Goal: Task Accomplishment & Management: Complete application form

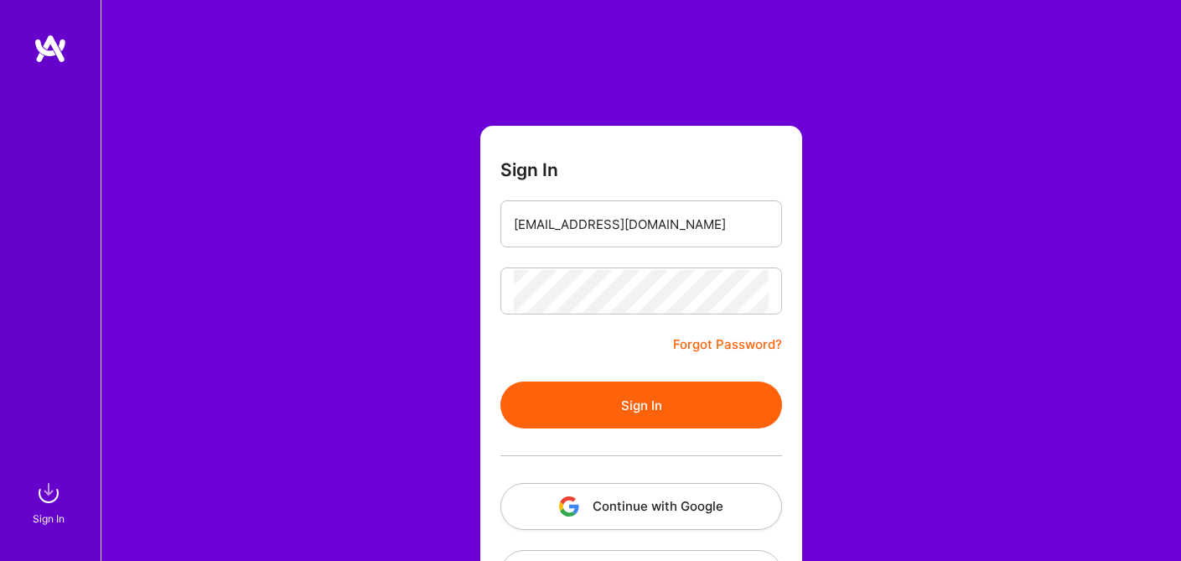
click at [644, 418] on button "Sign In" at bounding box center [641, 404] width 282 height 47
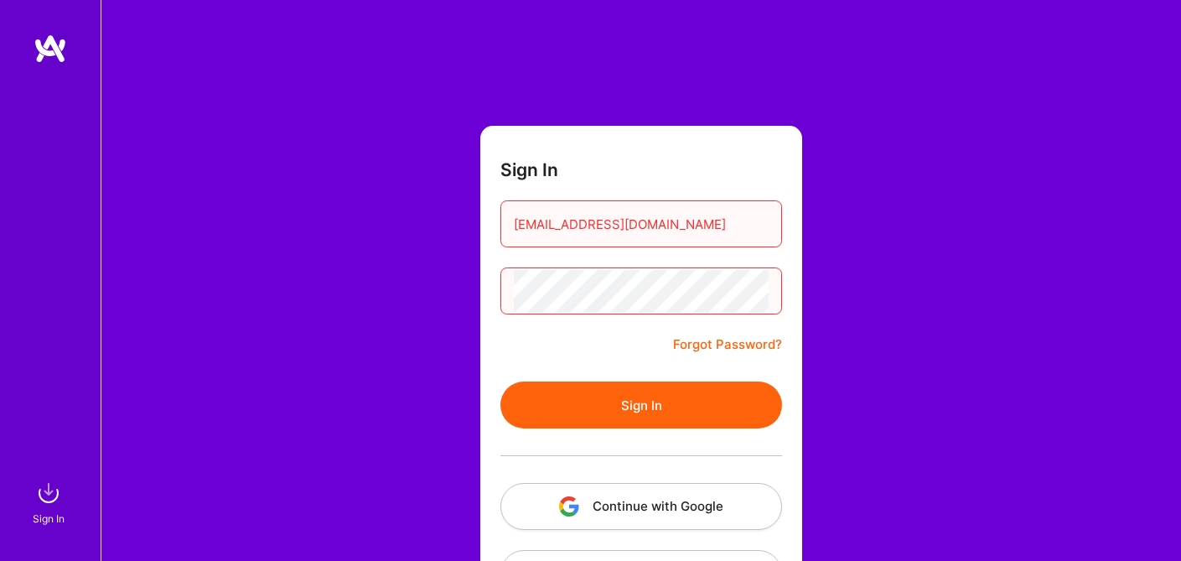
click at [460, 294] on div "Sign In [EMAIL_ADDRESS][DOMAIN_NAME] Forgot Password? Sign In Continue with Goo…" at bounding box center [641, 314] width 1080 height 629
click at [617, 398] on button "Sign In" at bounding box center [641, 404] width 282 height 47
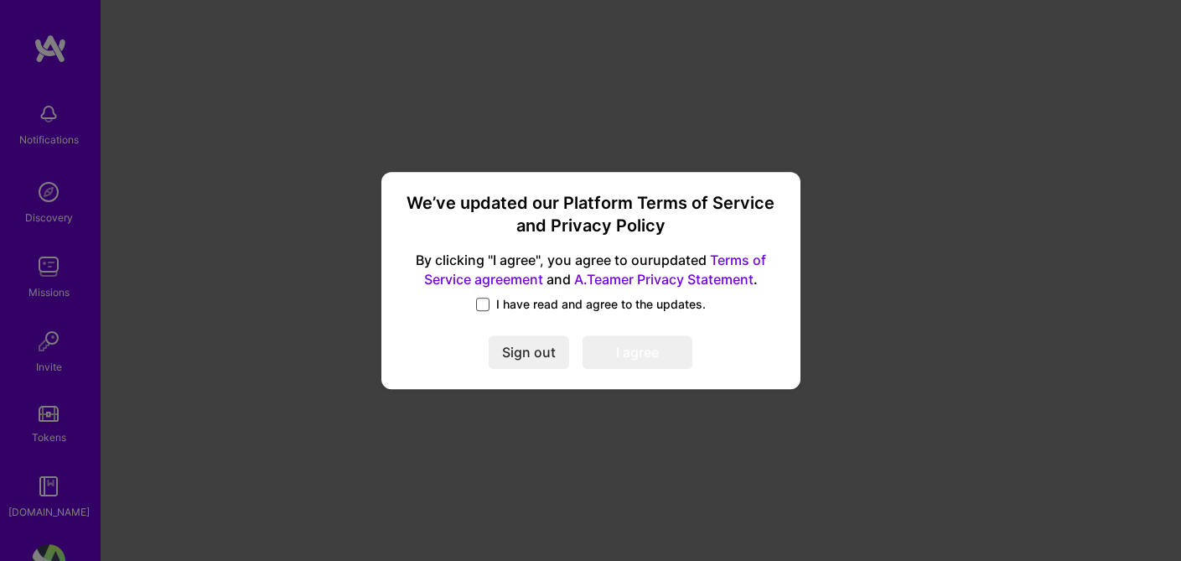
click at [484, 307] on span at bounding box center [482, 304] width 13 height 13
click at [0, 0] on input "I have read and agree to the updates." at bounding box center [0, 0] width 0 height 0
click at [607, 349] on button "I agree" at bounding box center [637, 353] width 110 height 34
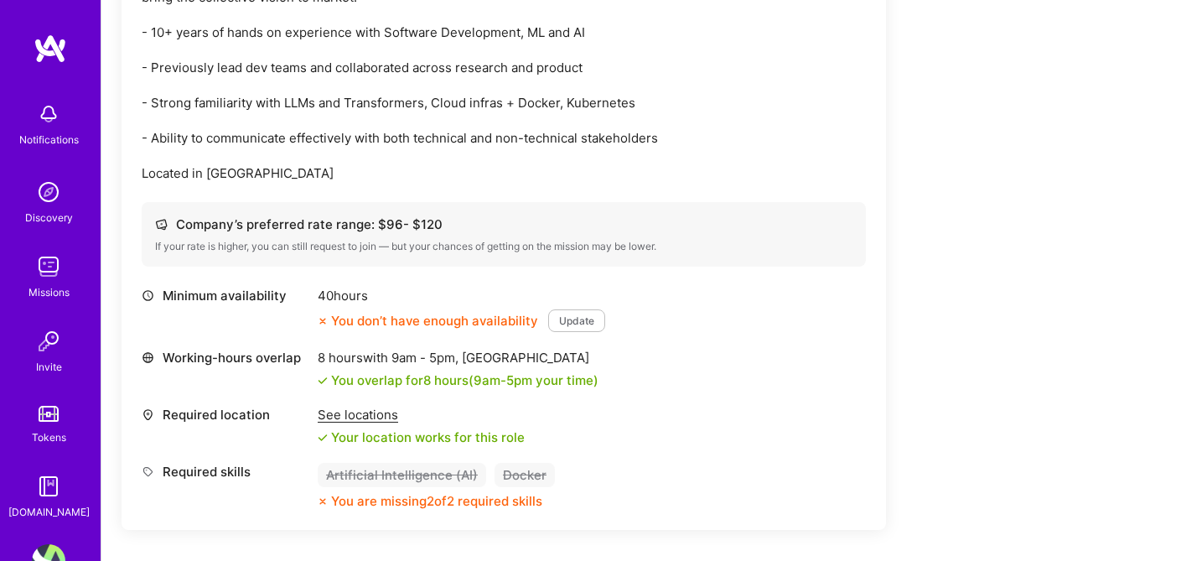
scroll to position [579, 0]
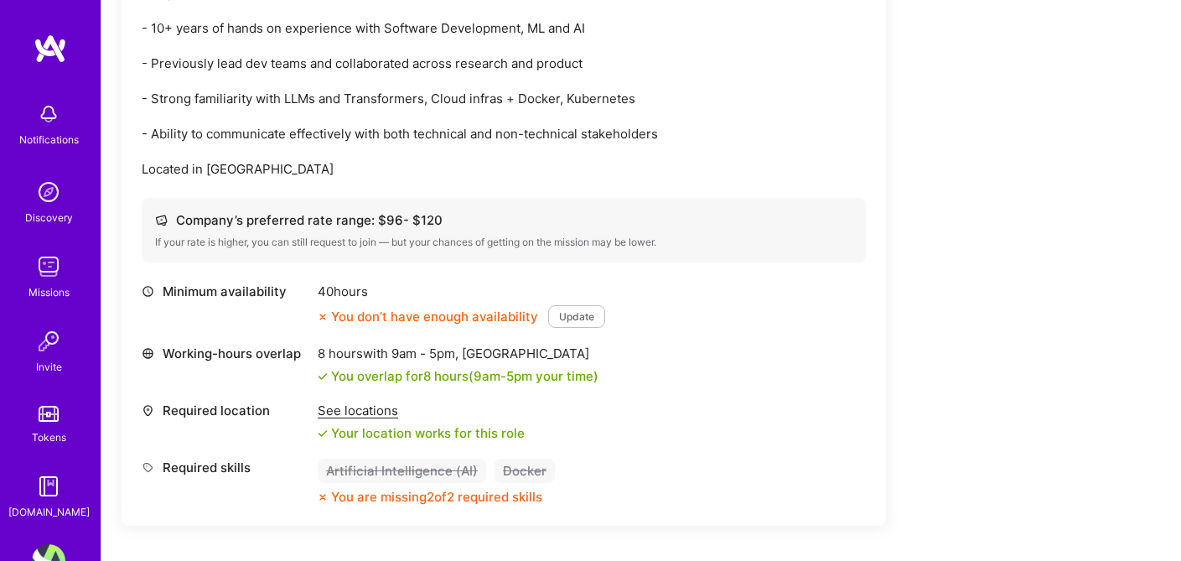
click at [582, 315] on button "Update" at bounding box center [576, 316] width 57 height 23
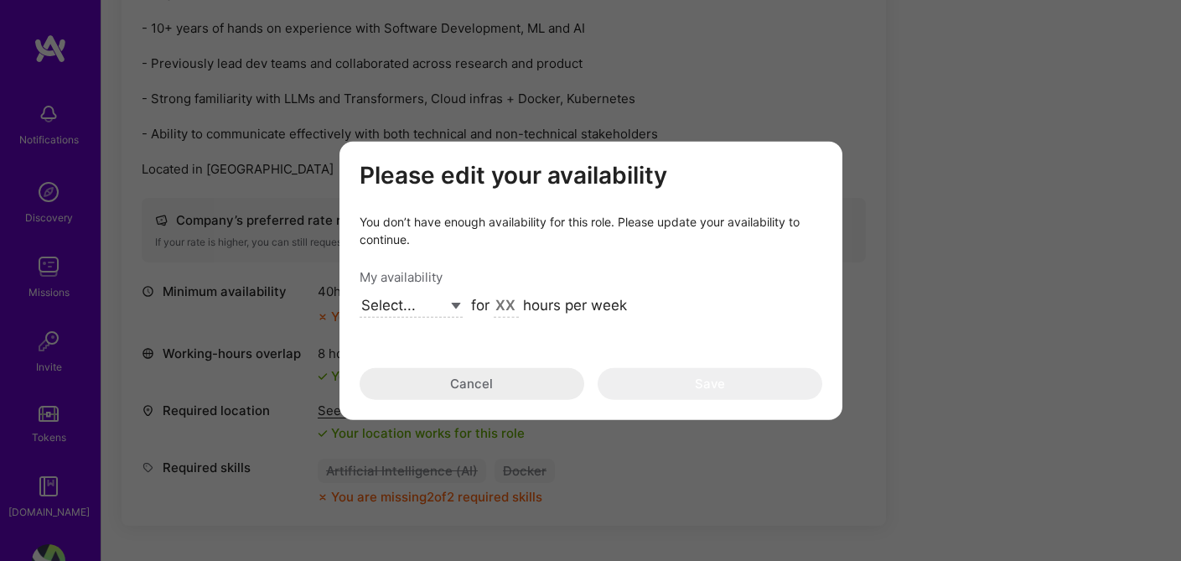
click at [457, 304] on select "Select... Right Now Future Date Not Available" at bounding box center [411, 306] width 103 height 23
select select "Right Now"
click at [587, 344] on div "Please edit your availability You don’t have enough availability for this role.…" at bounding box center [591, 280] width 463 height 239
click at [510, 305] on input "modal" at bounding box center [506, 307] width 25 height 22
drag, startPoint x: 496, startPoint y: 308, endPoint x: 531, endPoint y: 293, distance: 38.3
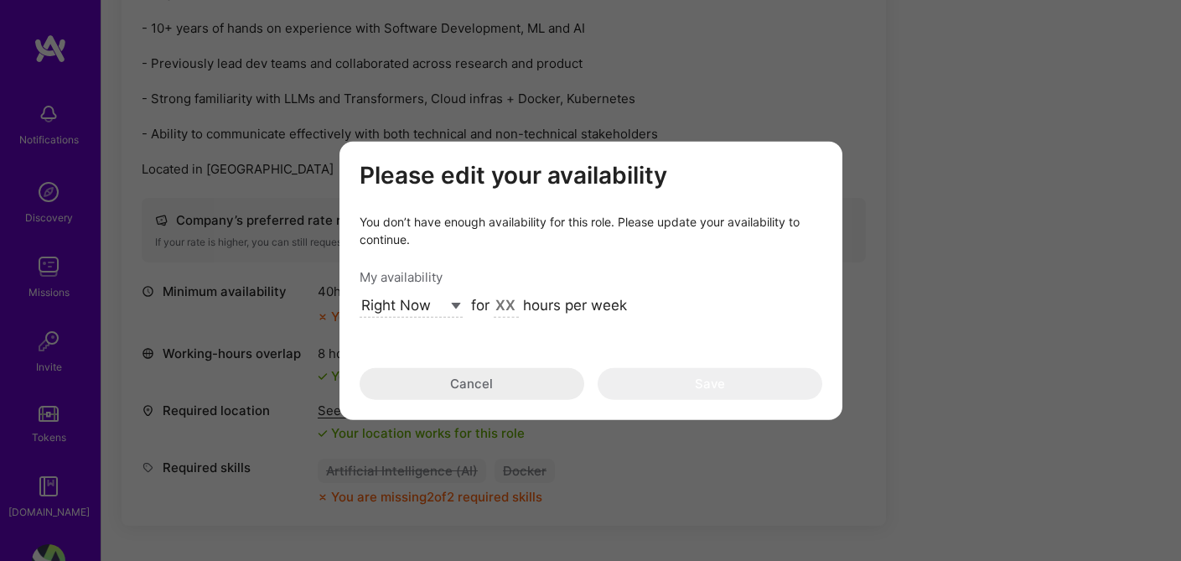
click at [531, 293] on div "Please edit your availability You don’t have enough availability for this role.…" at bounding box center [591, 280] width 463 height 239
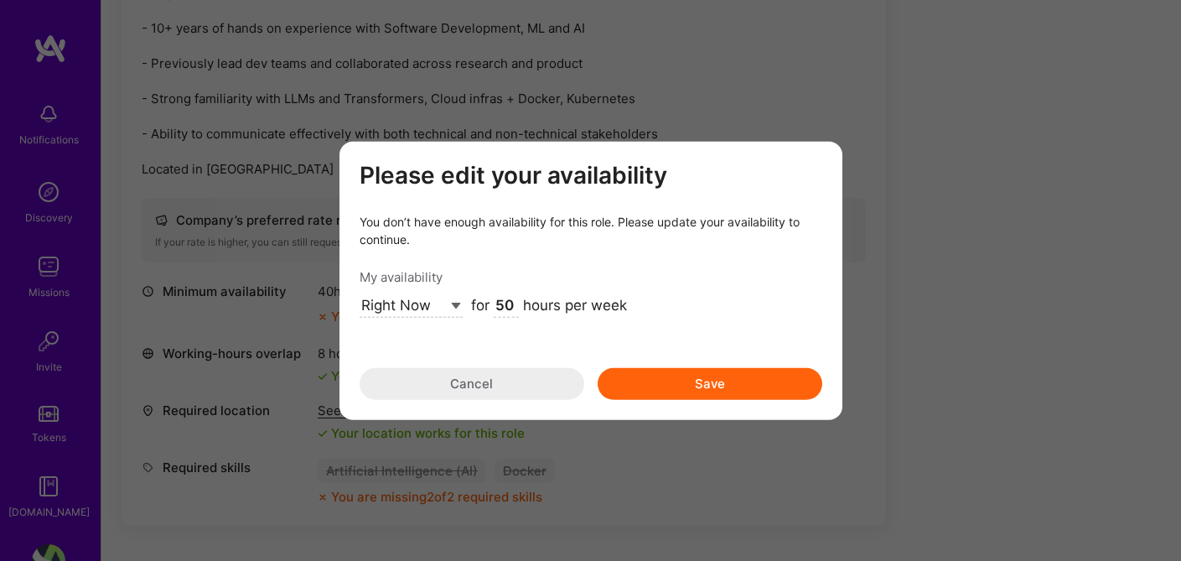
type input "50"
click at [673, 394] on button "Save" at bounding box center [710, 384] width 225 height 32
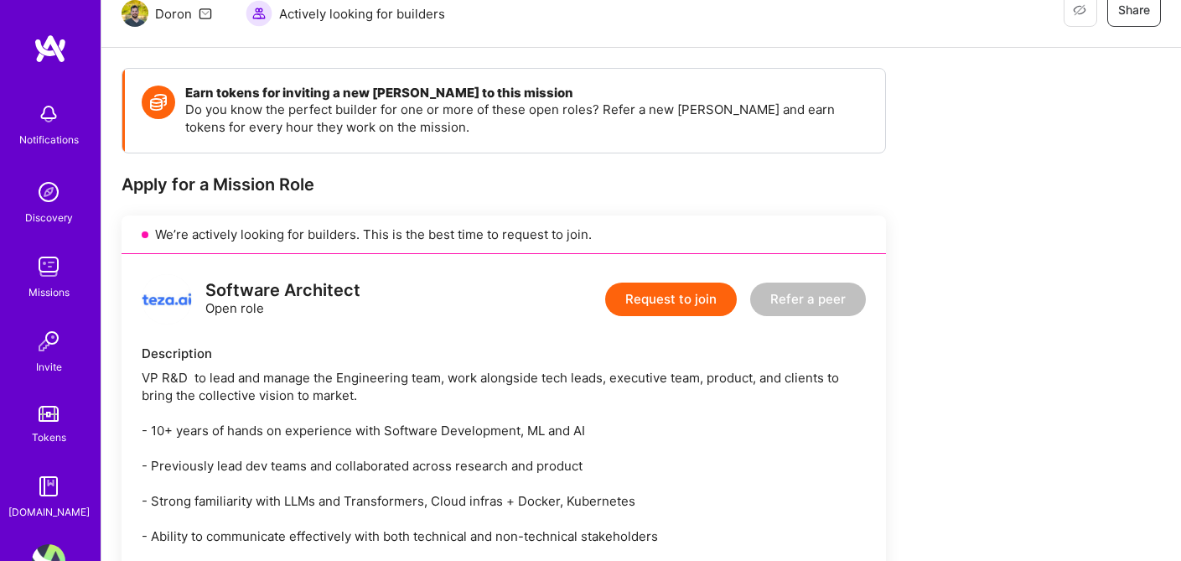
scroll to position [204, 0]
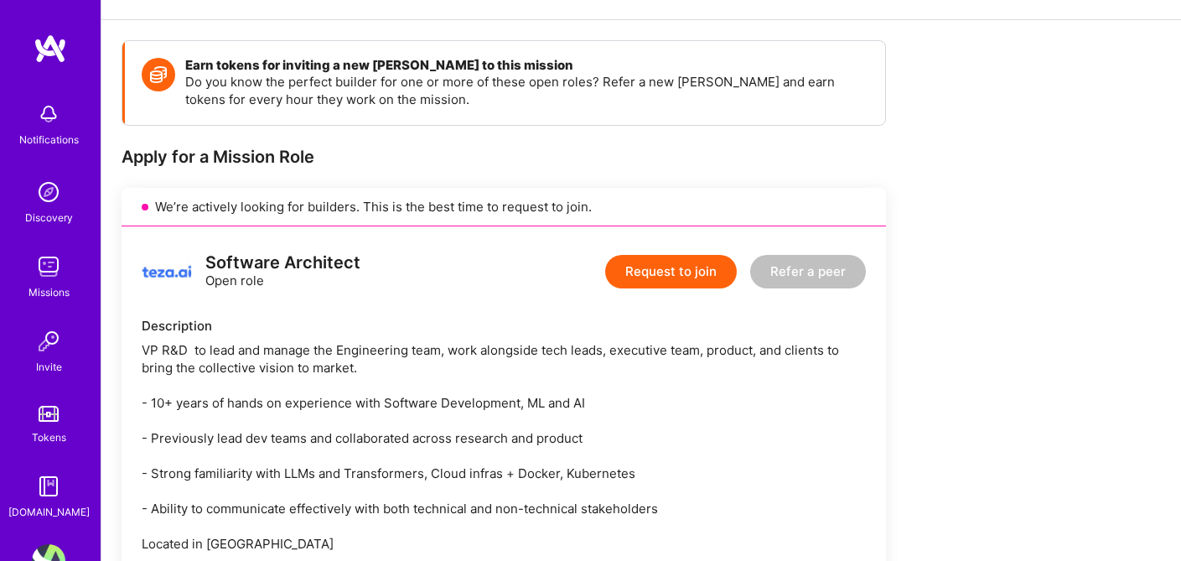
click at [655, 275] on button "Request to join" at bounding box center [671, 272] width 132 height 34
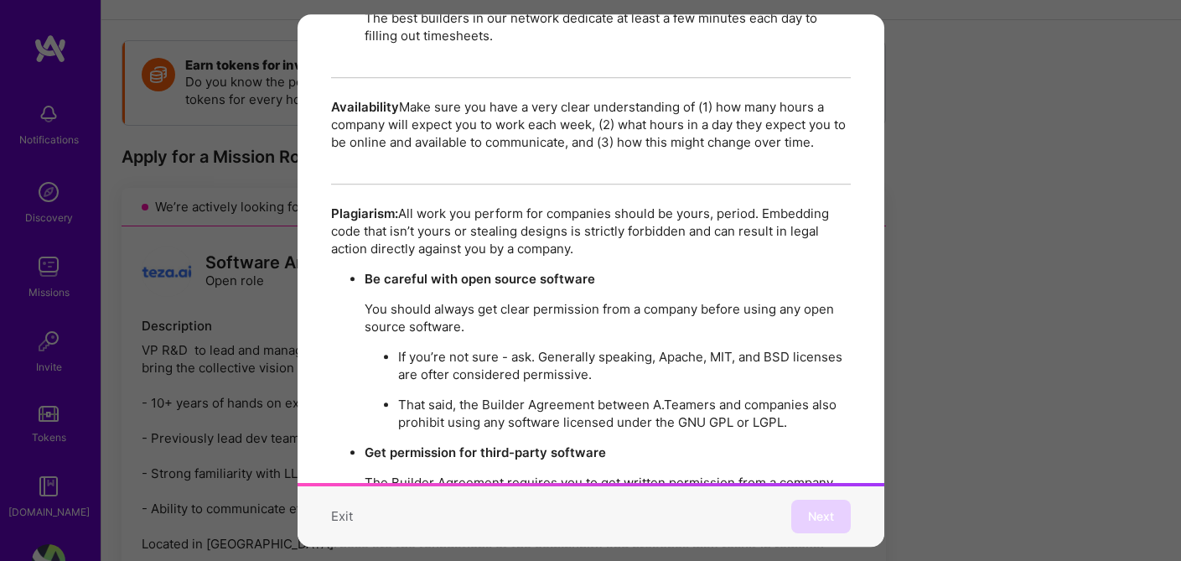
scroll to position [2946, 0]
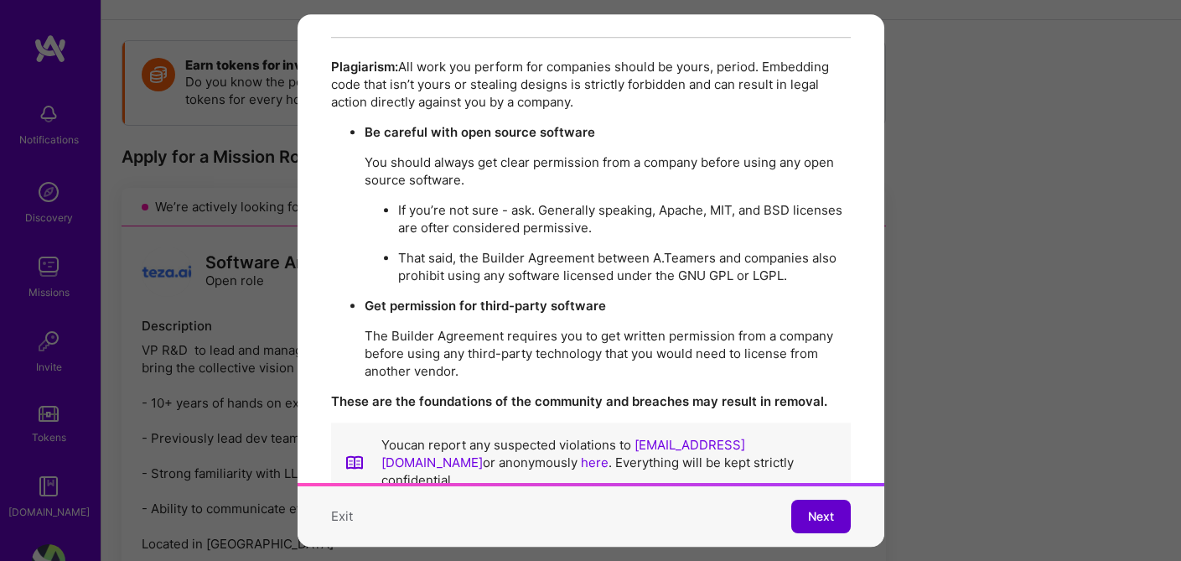
click at [832, 516] on span "Next" at bounding box center [821, 516] width 26 height 17
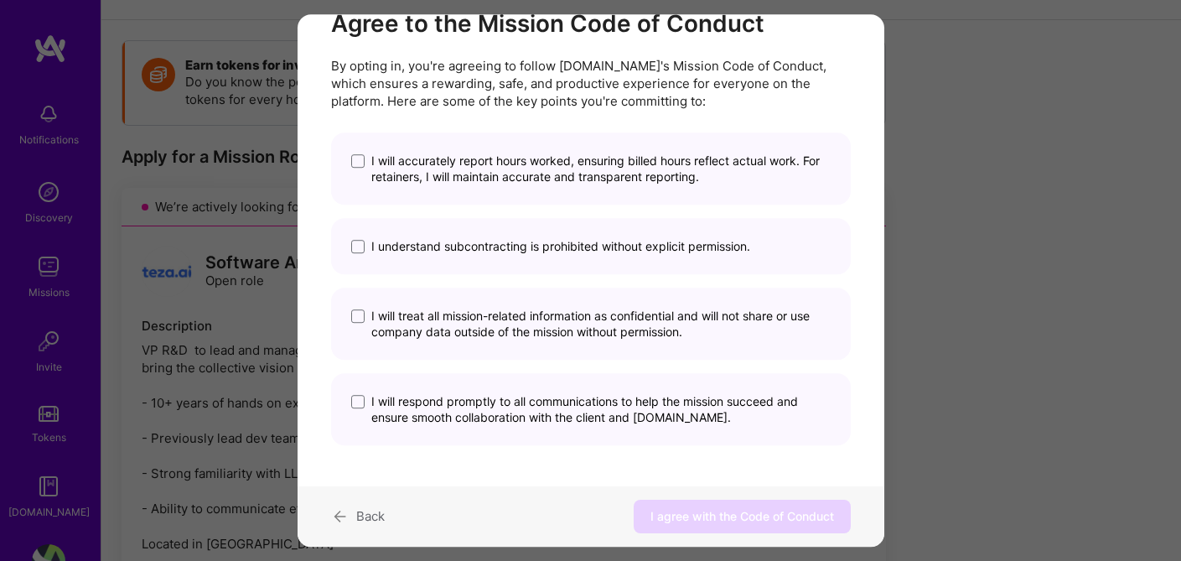
scroll to position [62, 0]
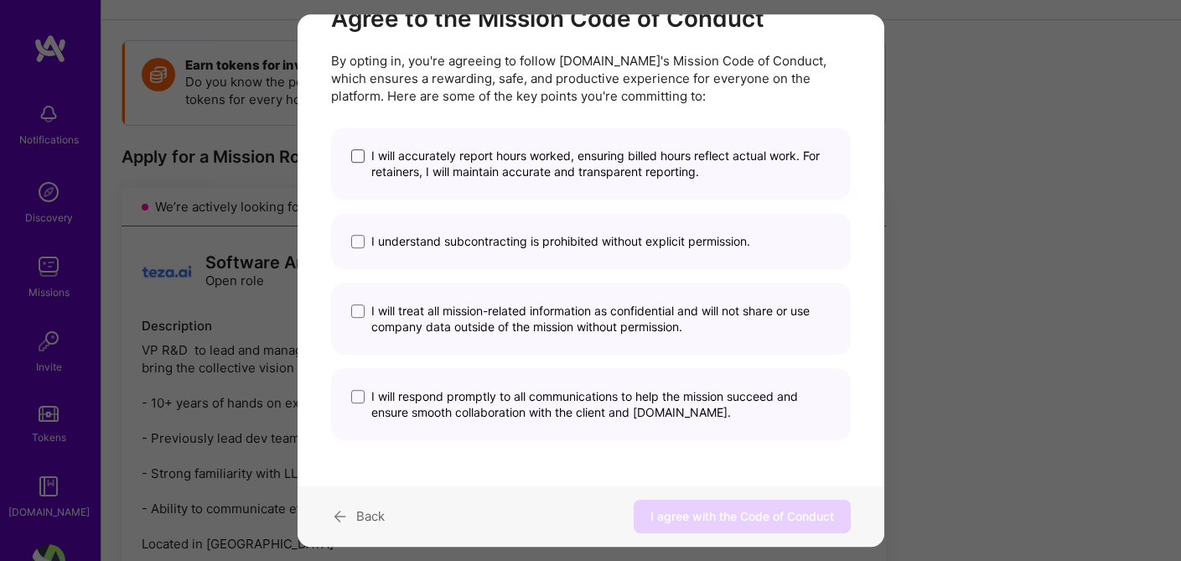
click at [355, 150] on span "modal" at bounding box center [357, 156] width 13 height 13
click at [0, 0] on input "I will accurately report hours worked, ensuring billed hours reflect actual wor…" at bounding box center [0, 0] width 0 height 0
click at [355, 246] on span "modal" at bounding box center [357, 242] width 13 height 13
click at [0, 0] on input "I understand subcontracting is prohibited without explicit permission." at bounding box center [0, 0] width 0 height 0
click at [352, 313] on span "modal" at bounding box center [357, 311] width 13 height 13
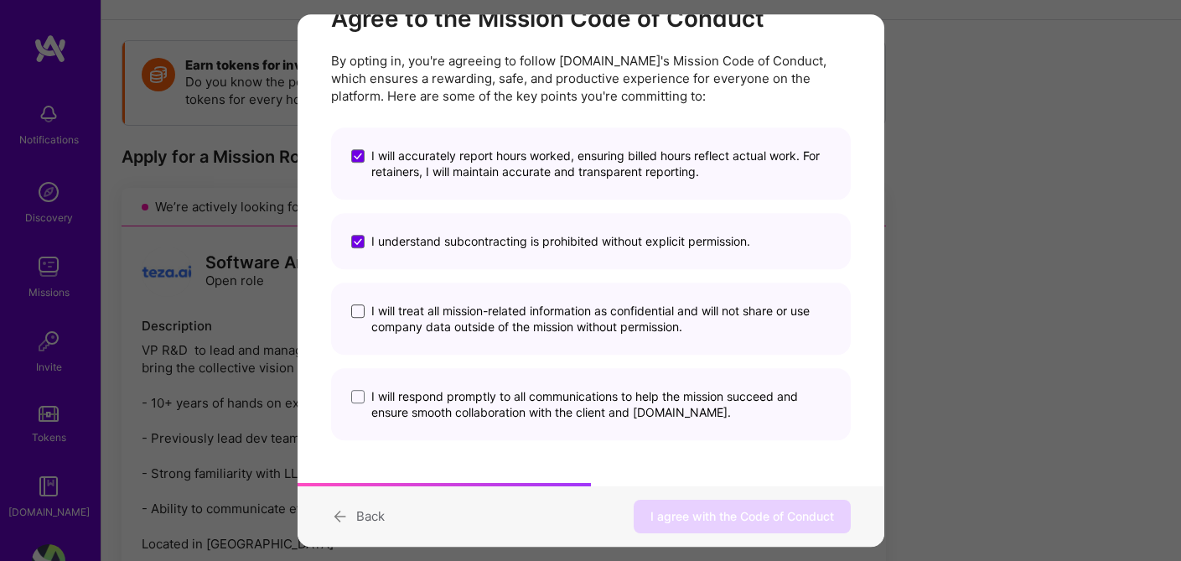
click at [0, 0] on input "I will treat all mission-related information as confidential and will not share…" at bounding box center [0, 0] width 0 height 0
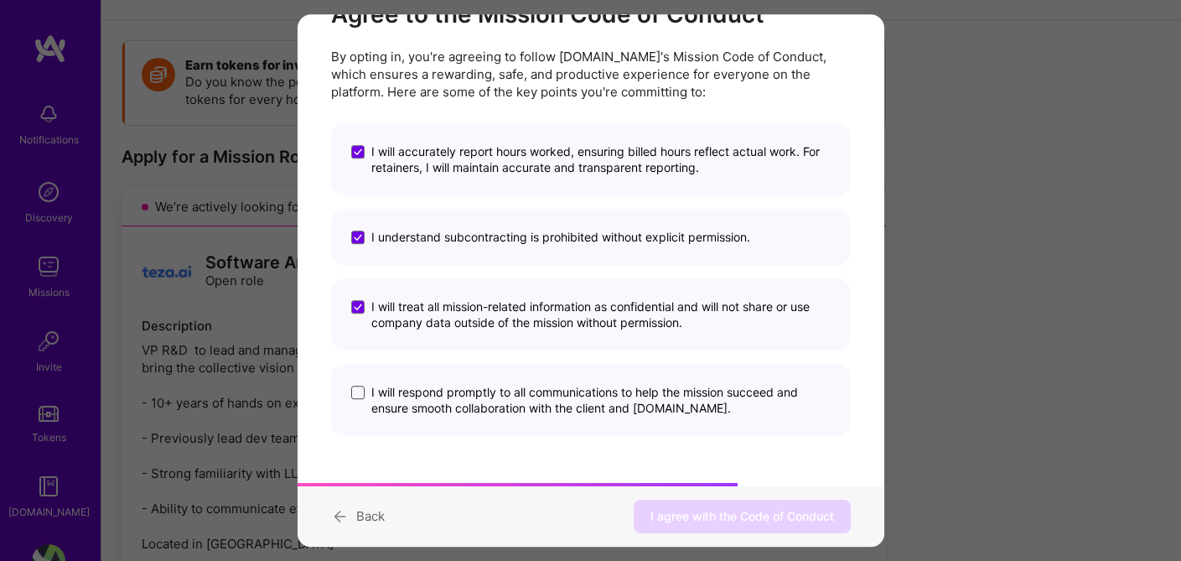
click at [355, 393] on span "modal" at bounding box center [357, 392] width 13 height 13
click at [0, 0] on input "I will respond promptly to all communications to help the mission succeed and e…" at bounding box center [0, 0] width 0 height 0
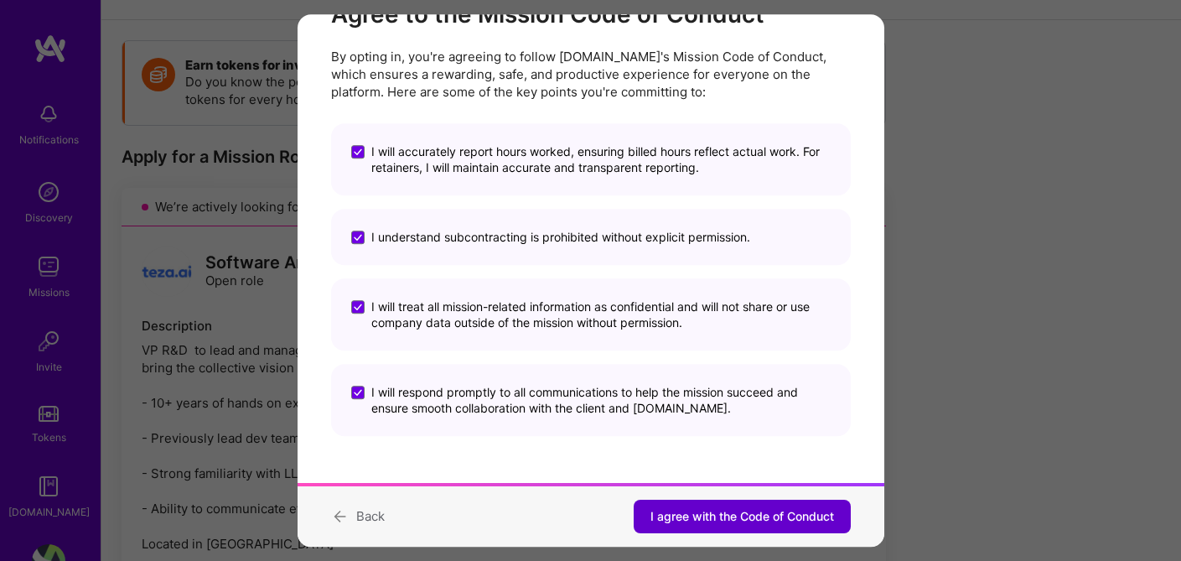
click at [681, 508] on span "I agree with the Code of Conduct" at bounding box center [742, 516] width 184 height 17
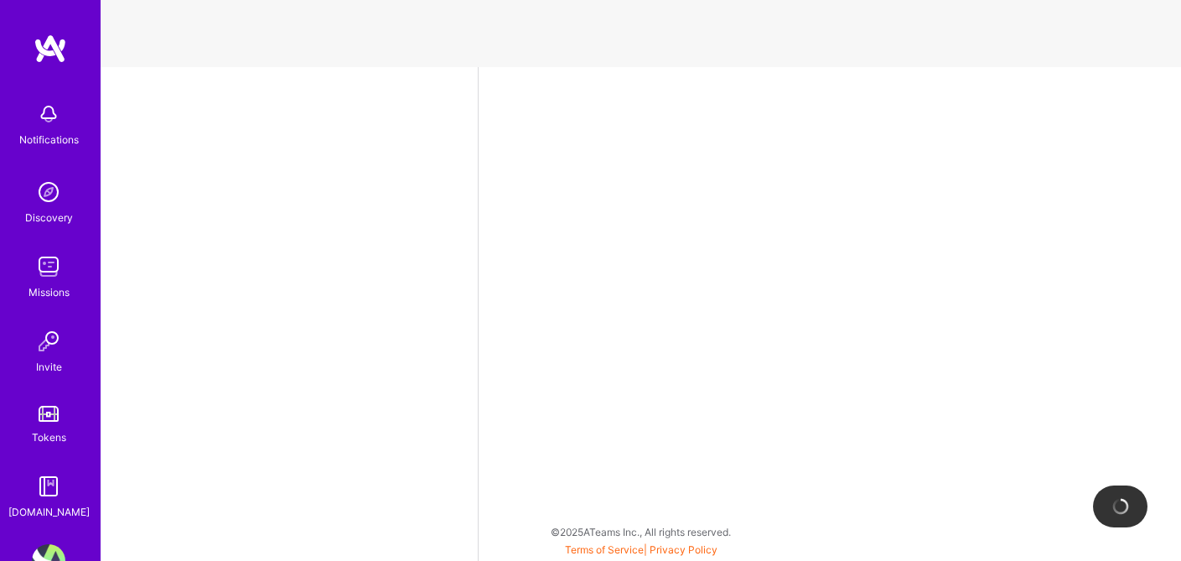
select select "US"
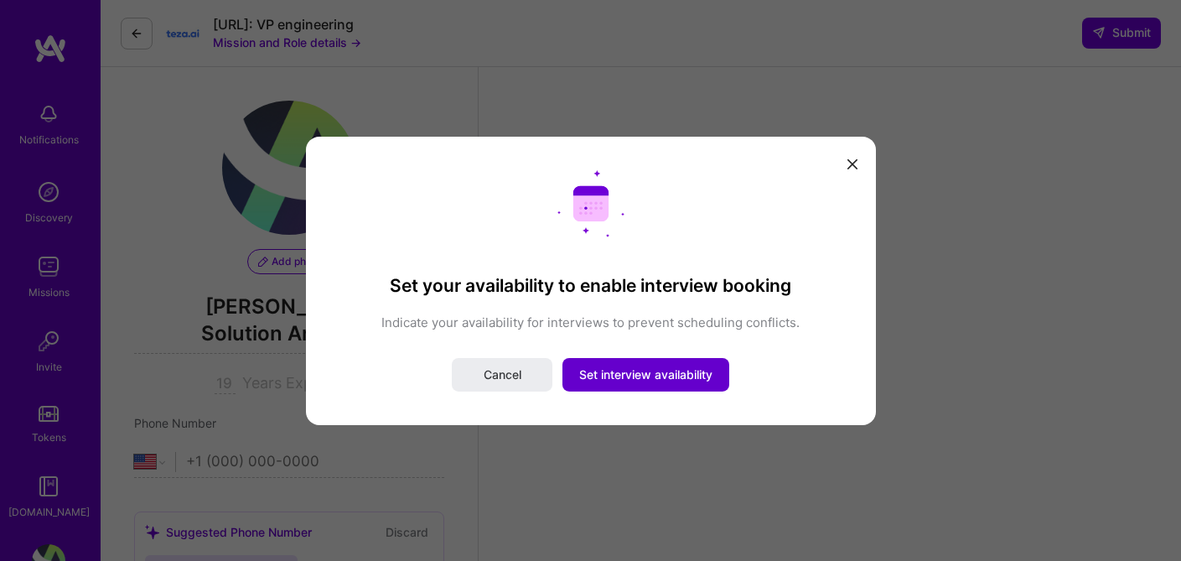
click at [701, 369] on span "Set interview availability" at bounding box center [645, 374] width 133 height 17
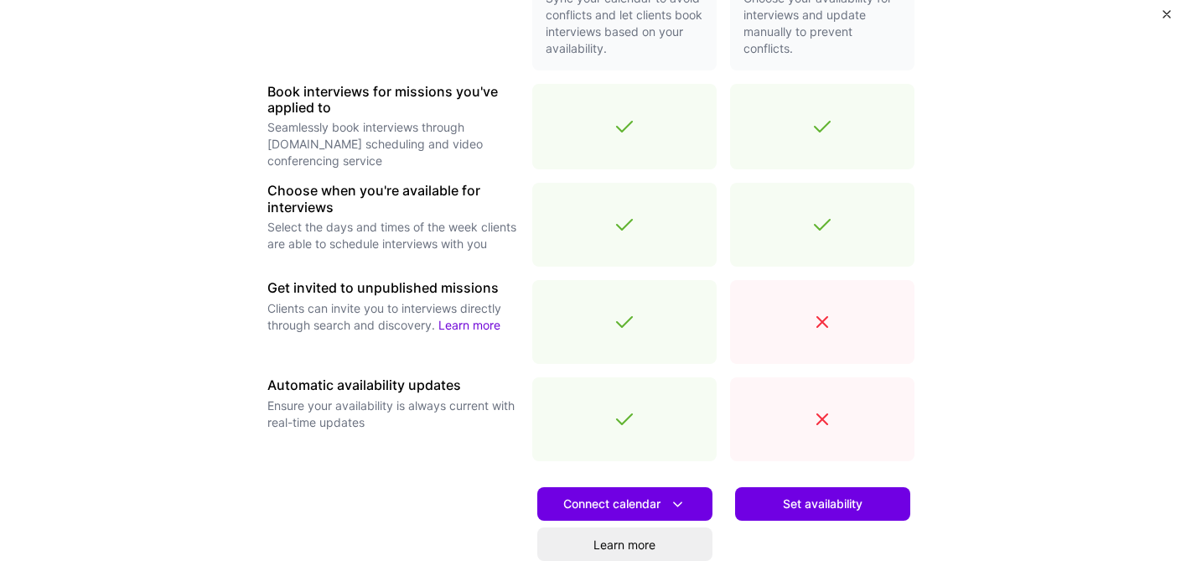
scroll to position [613, 0]
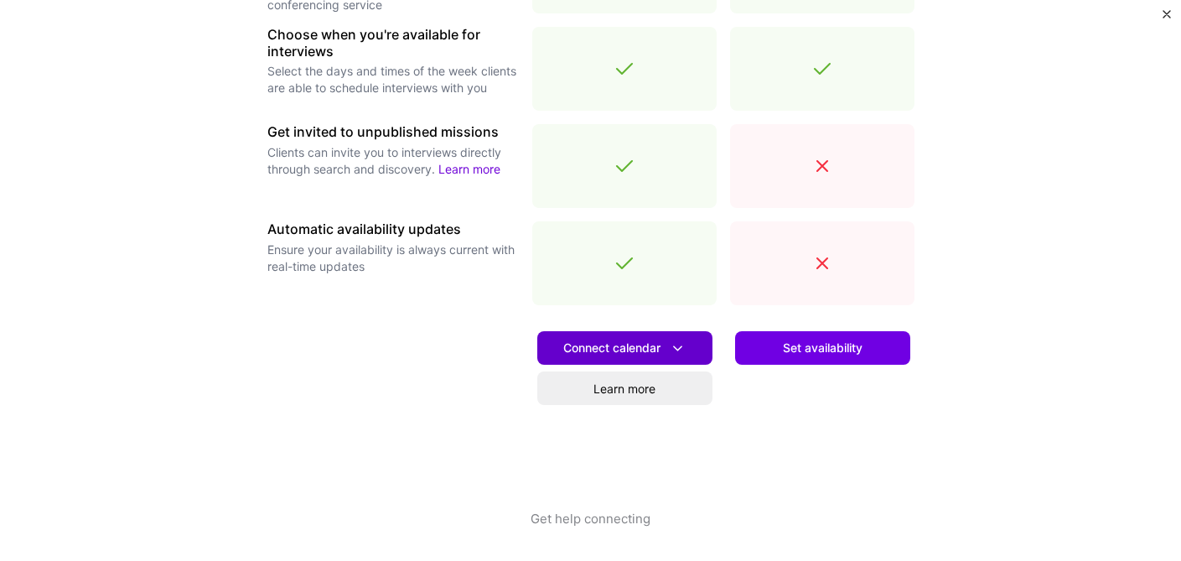
click at [655, 344] on span "Connect calendar" at bounding box center [624, 348] width 123 height 18
click at [867, 379] on div "Set availability" at bounding box center [822, 413] width 184 height 191
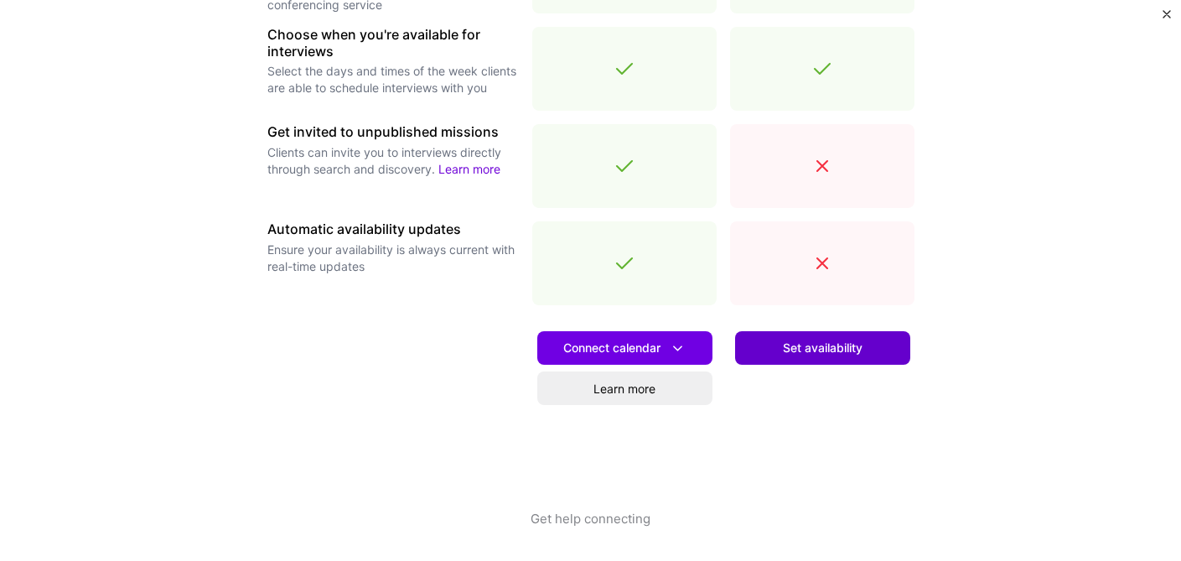
click at [855, 362] on button "Set availability" at bounding box center [822, 348] width 175 height 34
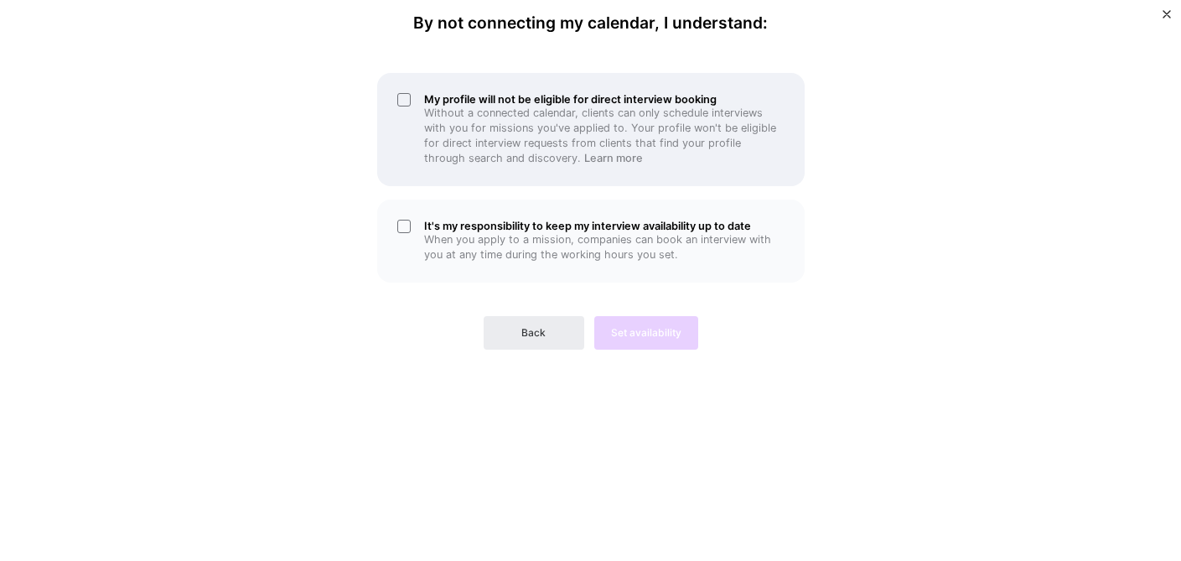
click at [404, 99] on div "My profile will not be eligible for direct interview booking Without a connecte…" at bounding box center [590, 129] width 427 height 113
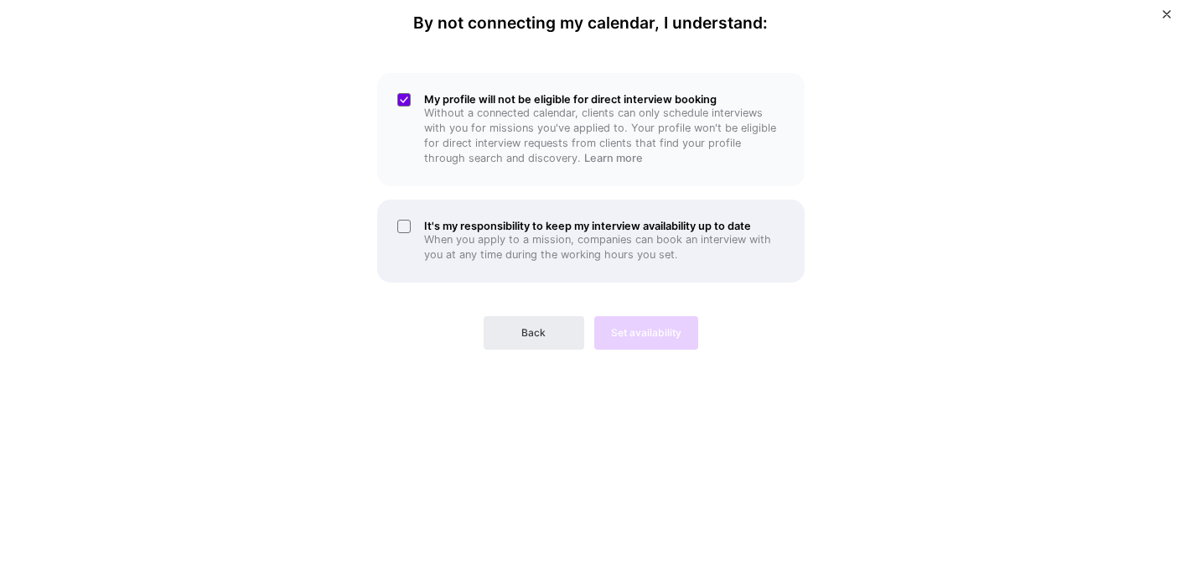
click at [399, 232] on div "It's my responsibility to keep my interview availability up to date When you ap…" at bounding box center [590, 240] width 427 height 83
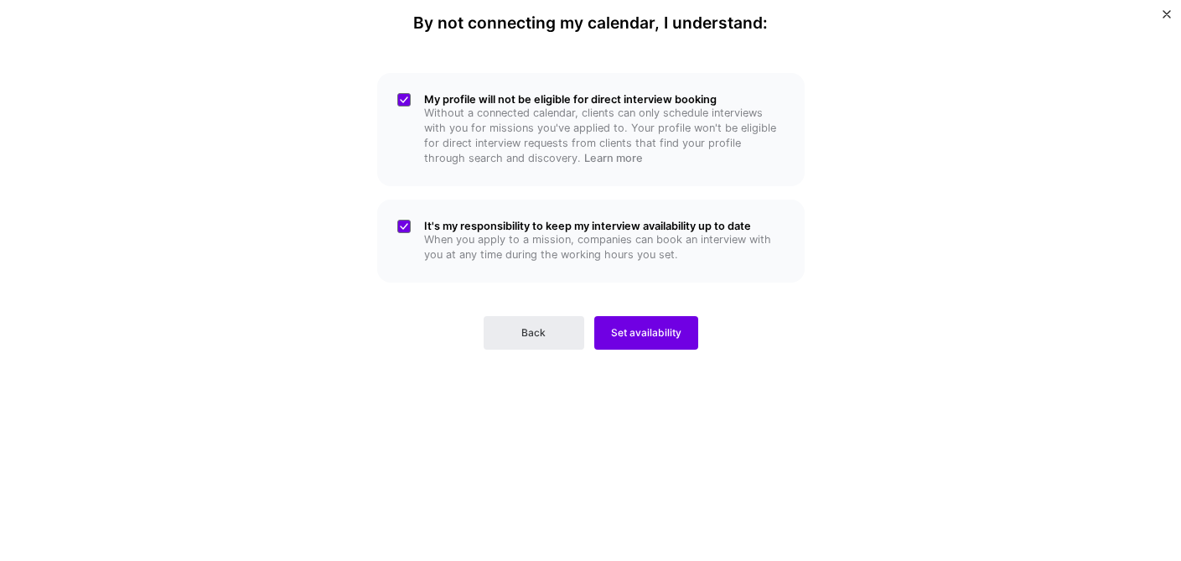
click at [645, 314] on div "Back Set availability" at bounding box center [590, 319] width 427 height 60
click at [645, 328] on span "Set availability" at bounding box center [646, 332] width 70 height 15
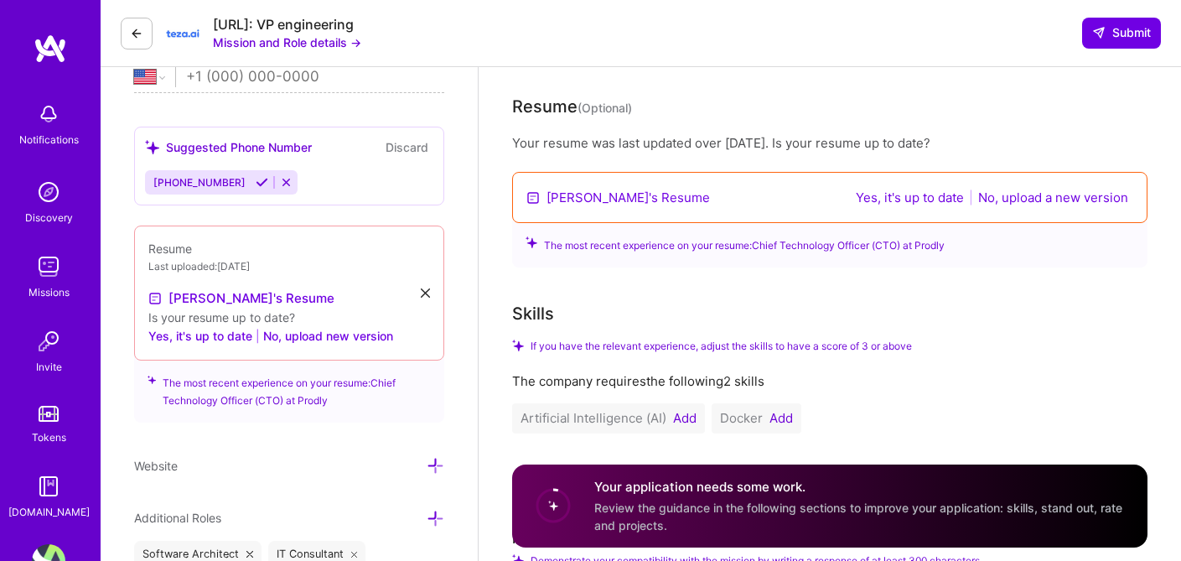
scroll to position [388, 0]
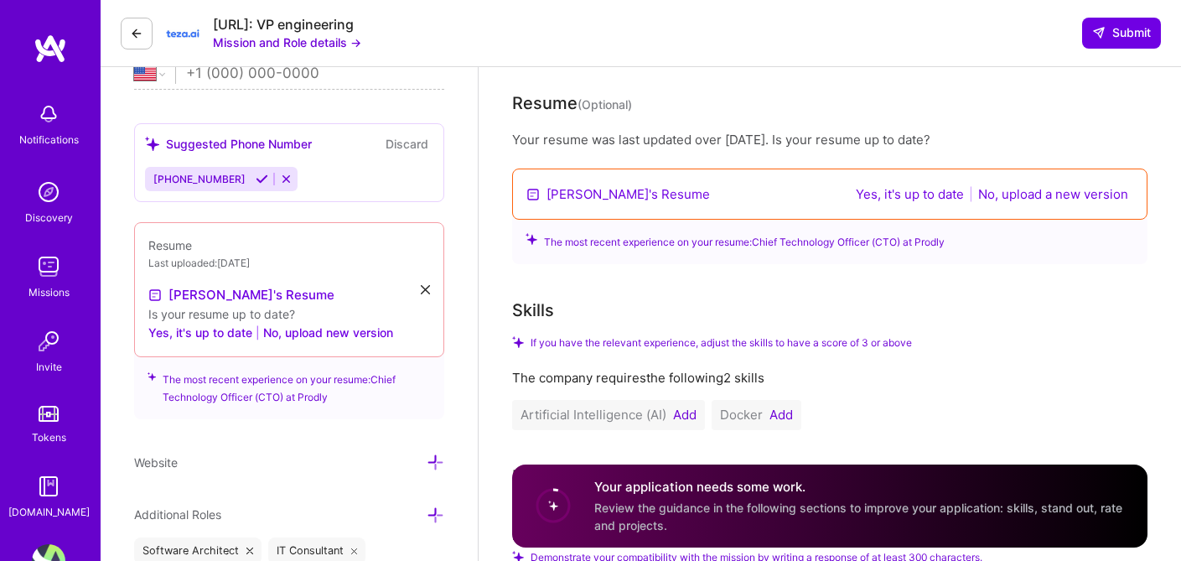
click at [1012, 196] on button "No, upload a new version" at bounding box center [1053, 193] width 160 height 19
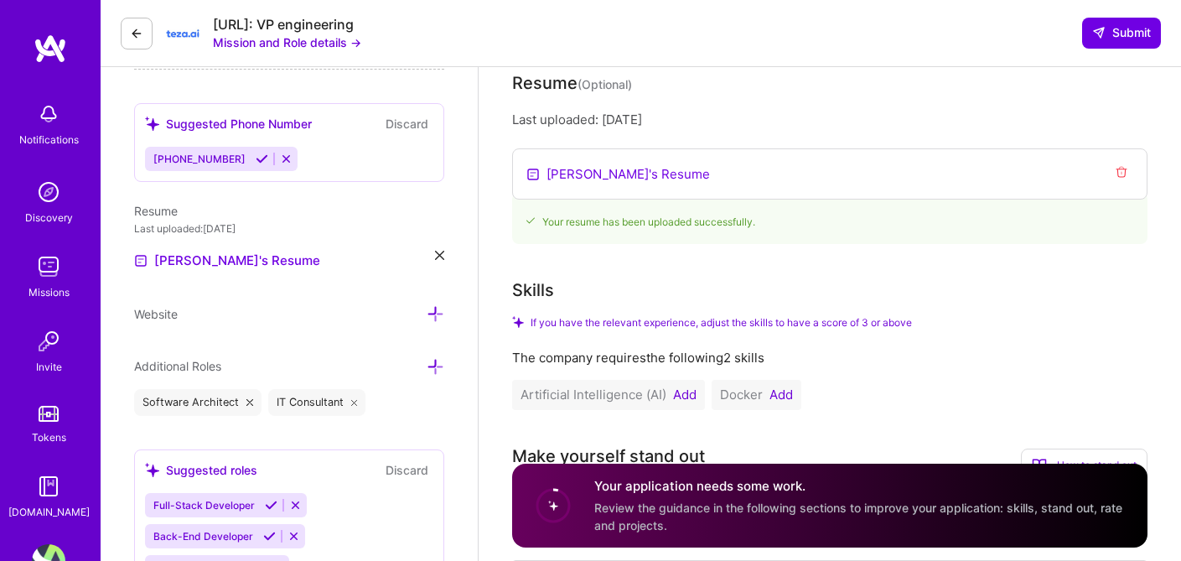
scroll to position [356, 0]
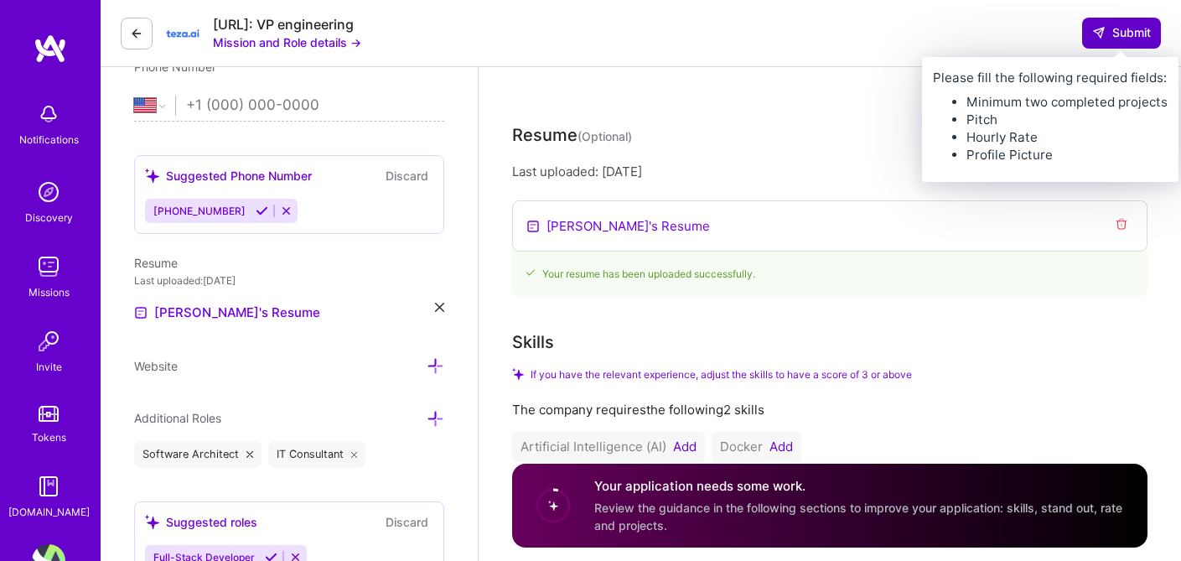
click at [1126, 33] on span "Submit" at bounding box center [1121, 32] width 59 height 17
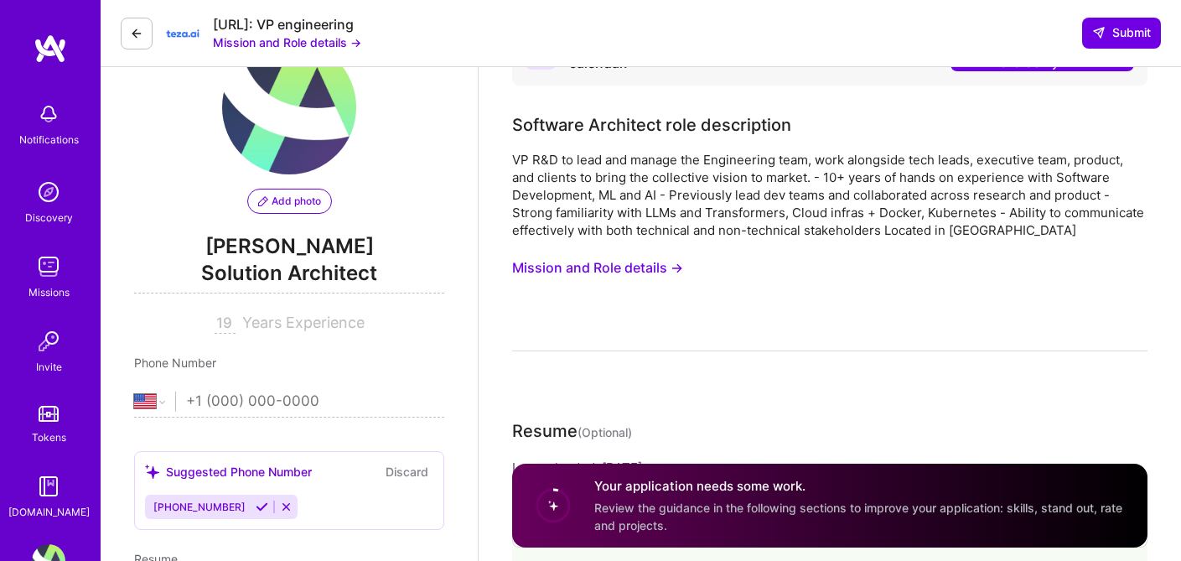
scroll to position [18, 0]
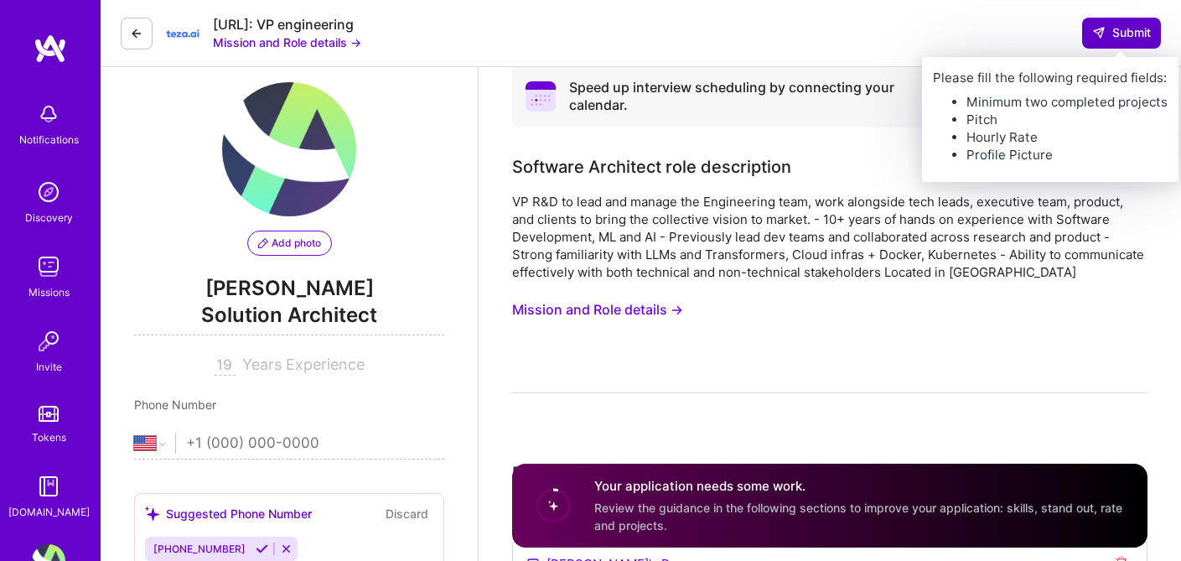
click at [1105, 39] on span "Submit" at bounding box center [1121, 32] width 59 height 17
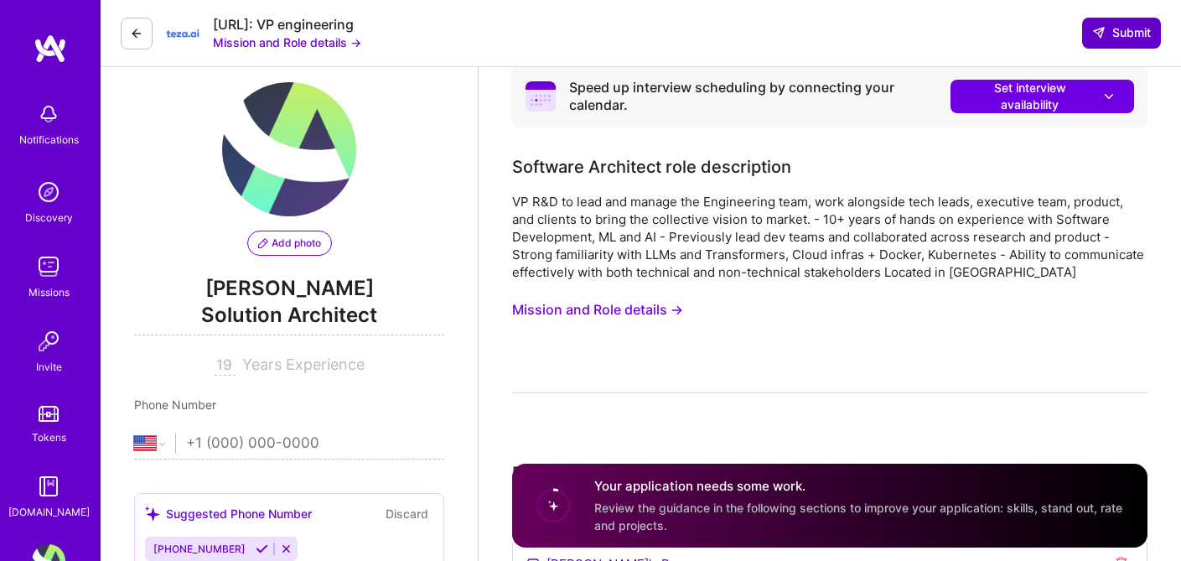
click at [1113, 31] on span "Submit" at bounding box center [1121, 32] width 59 height 17
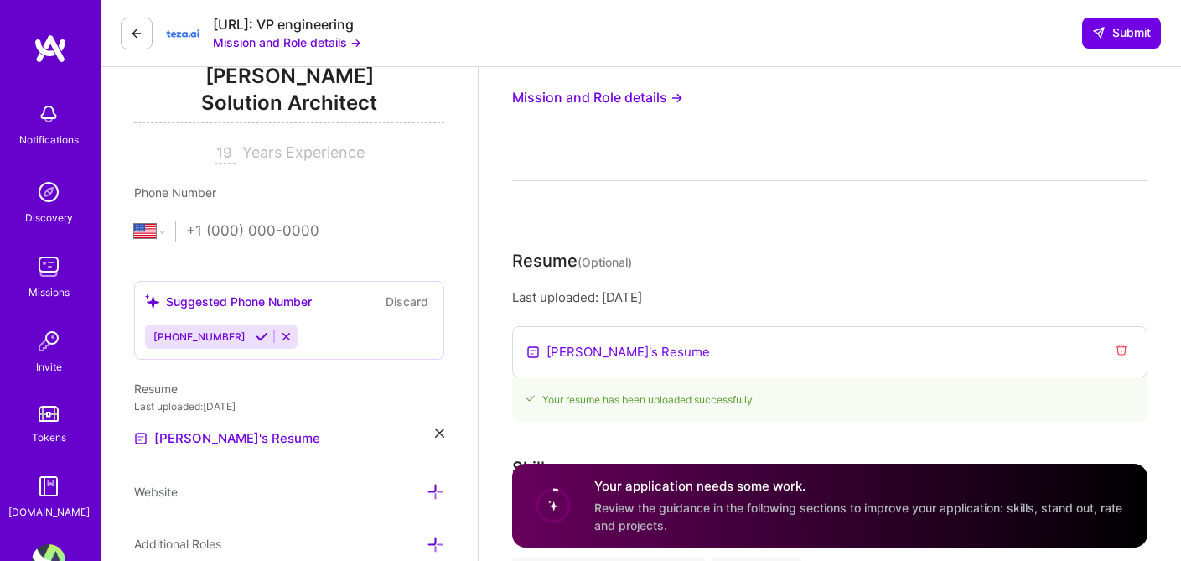
scroll to position [229, 0]
click at [292, 232] on input "tel" at bounding box center [315, 233] width 258 height 49
click at [186, 235] on input "tel" at bounding box center [315, 233] width 258 height 49
type input "[PHONE_NUMBER]"
select select "IL"
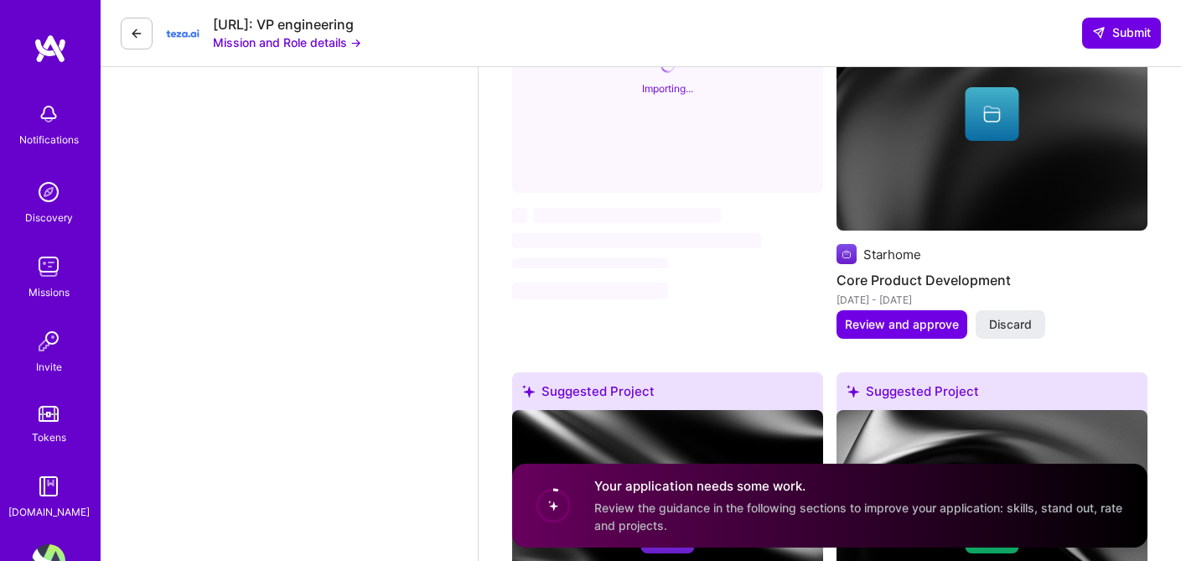
scroll to position [2312, 0]
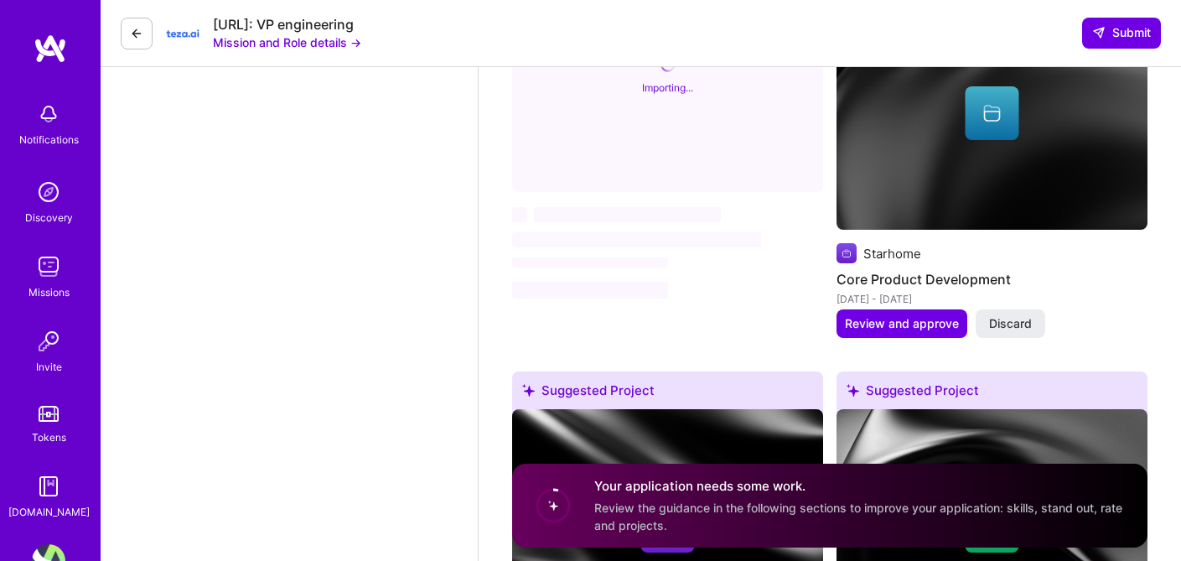
click at [554, 509] on circle at bounding box center [553, 505] width 32 height 32
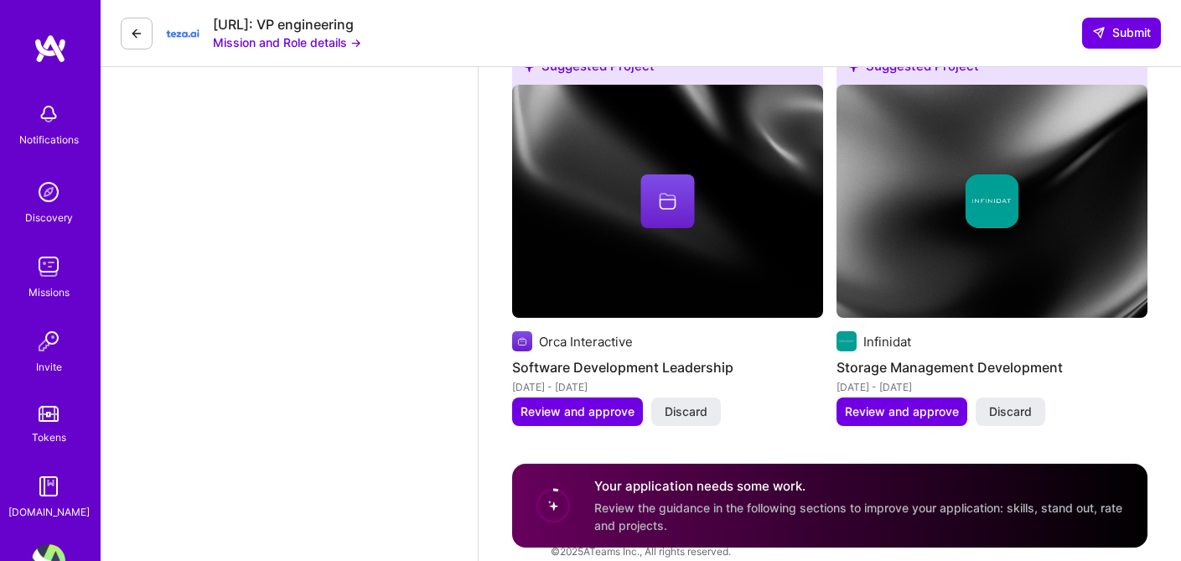
scroll to position [2699, 0]
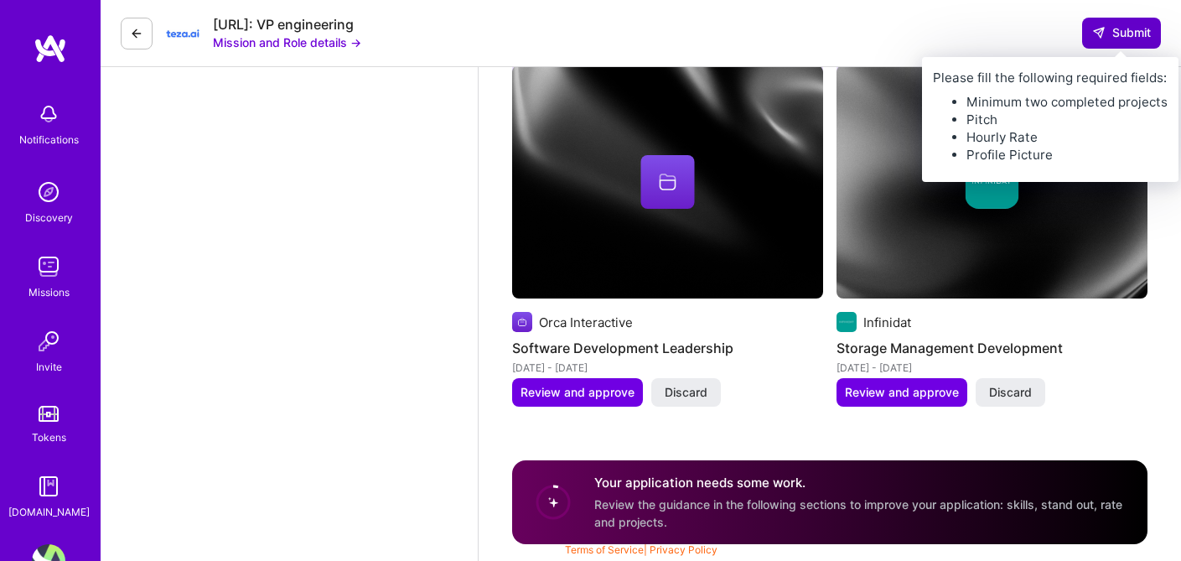
click at [1094, 34] on icon at bounding box center [1098, 32] width 13 height 13
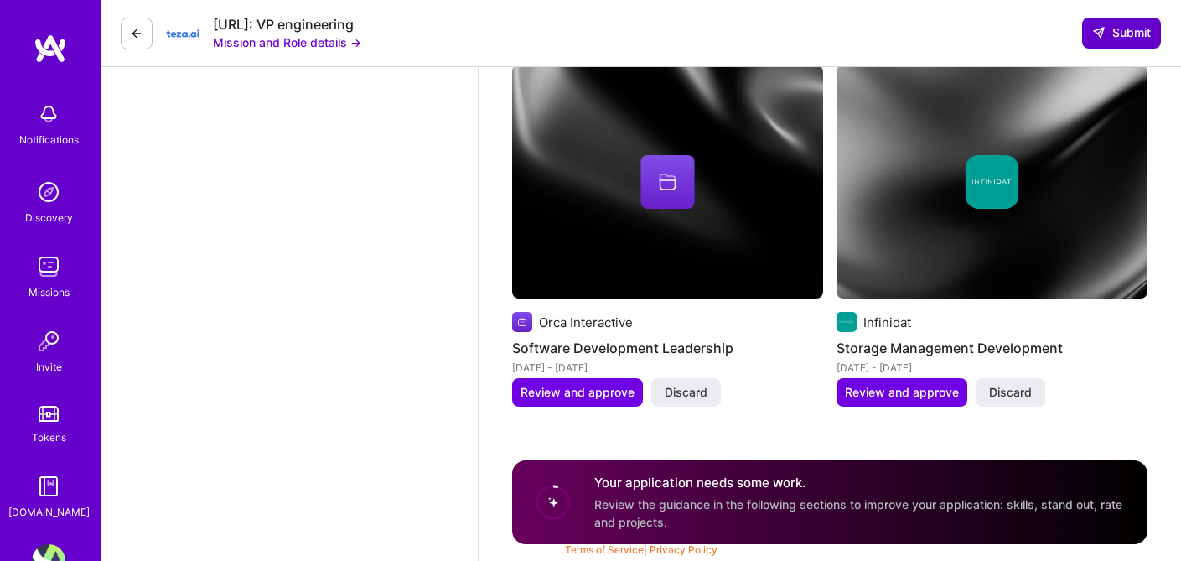
click at [1116, 36] on span "Submit" at bounding box center [1121, 32] width 59 height 17
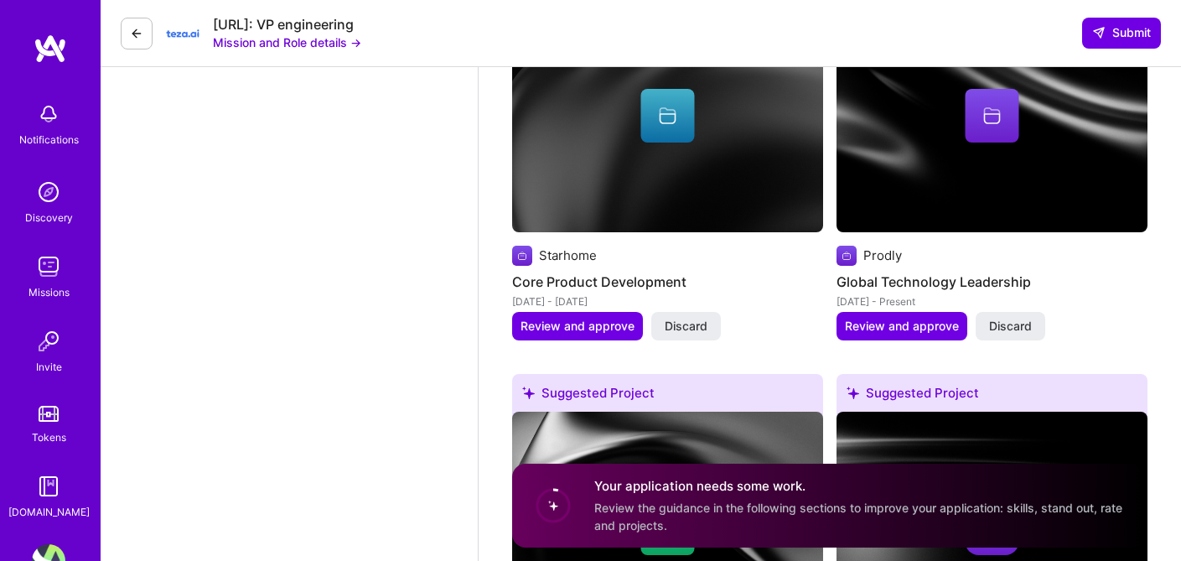
scroll to position [1944, 0]
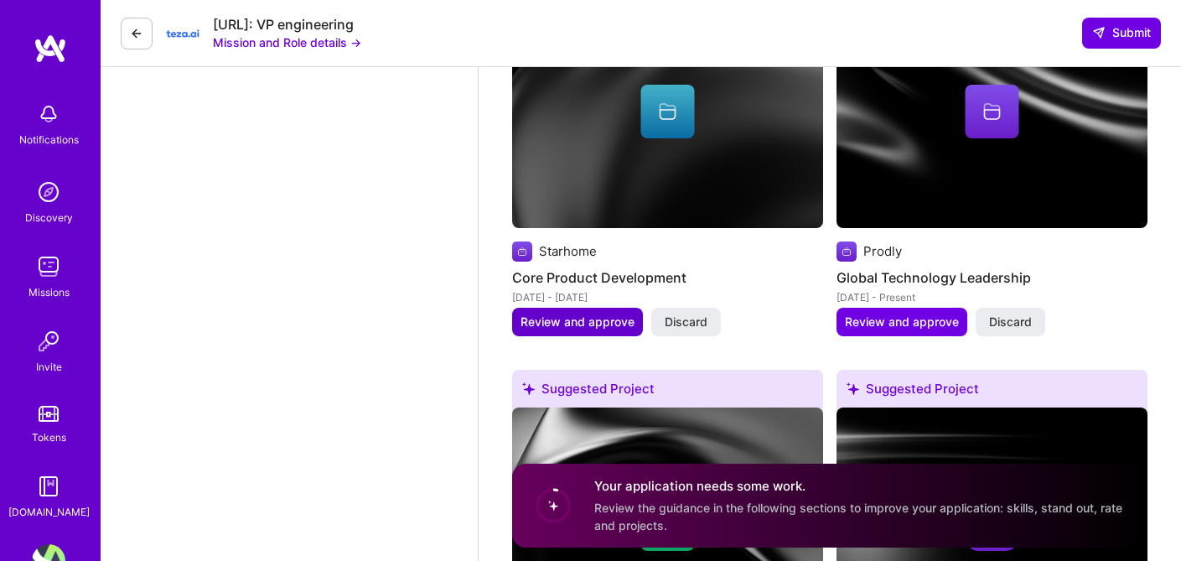
click at [595, 327] on span "Review and approve" at bounding box center [577, 321] width 114 height 17
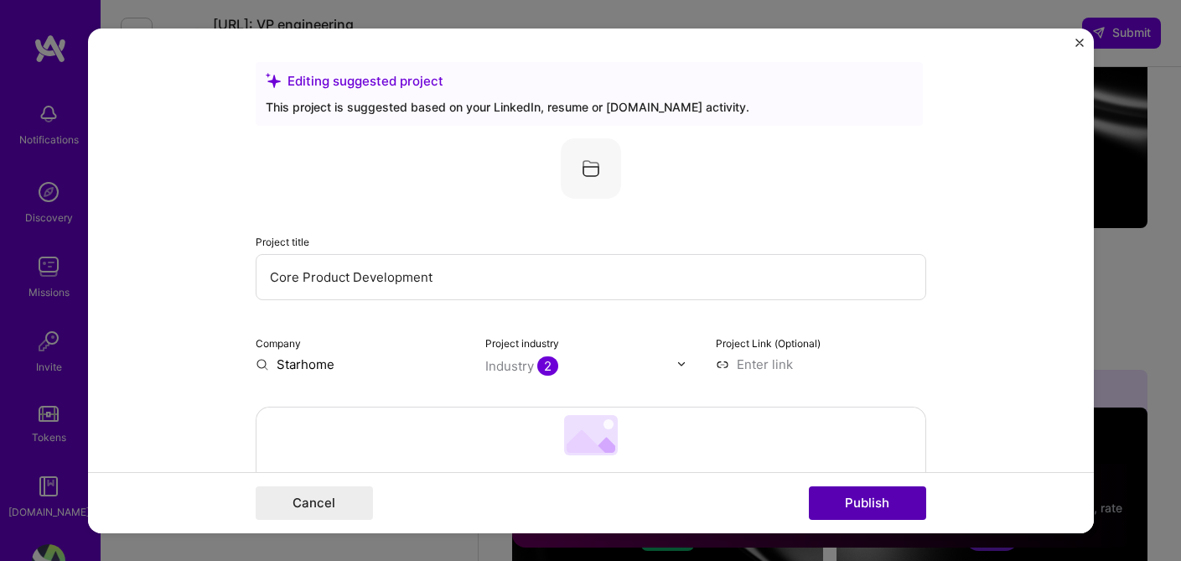
click at [902, 510] on button "Publish" at bounding box center [867, 503] width 117 height 34
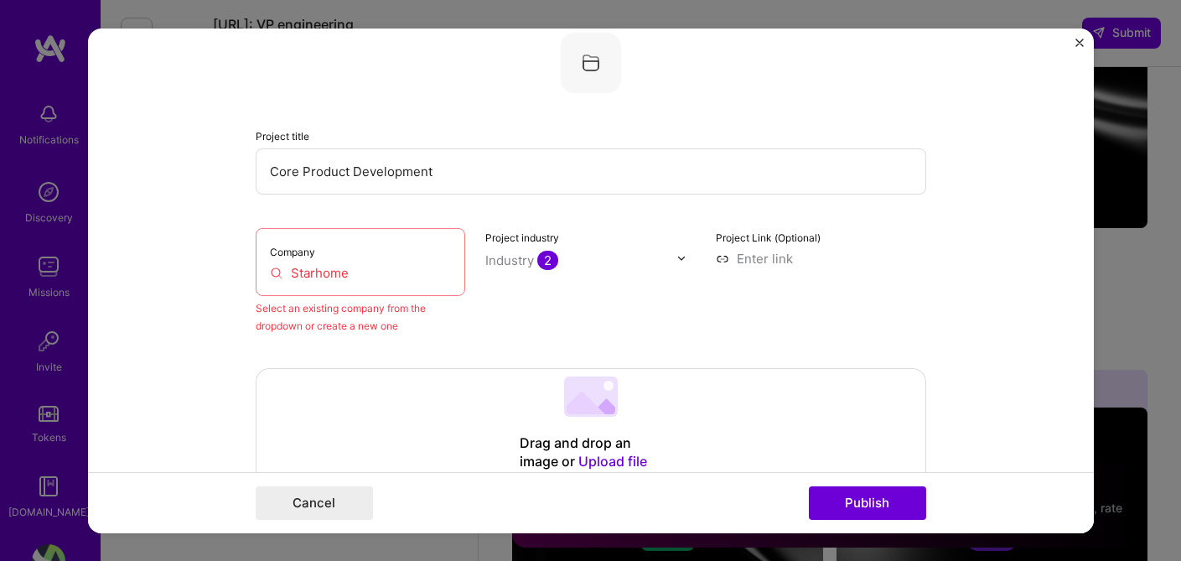
scroll to position [110, 0]
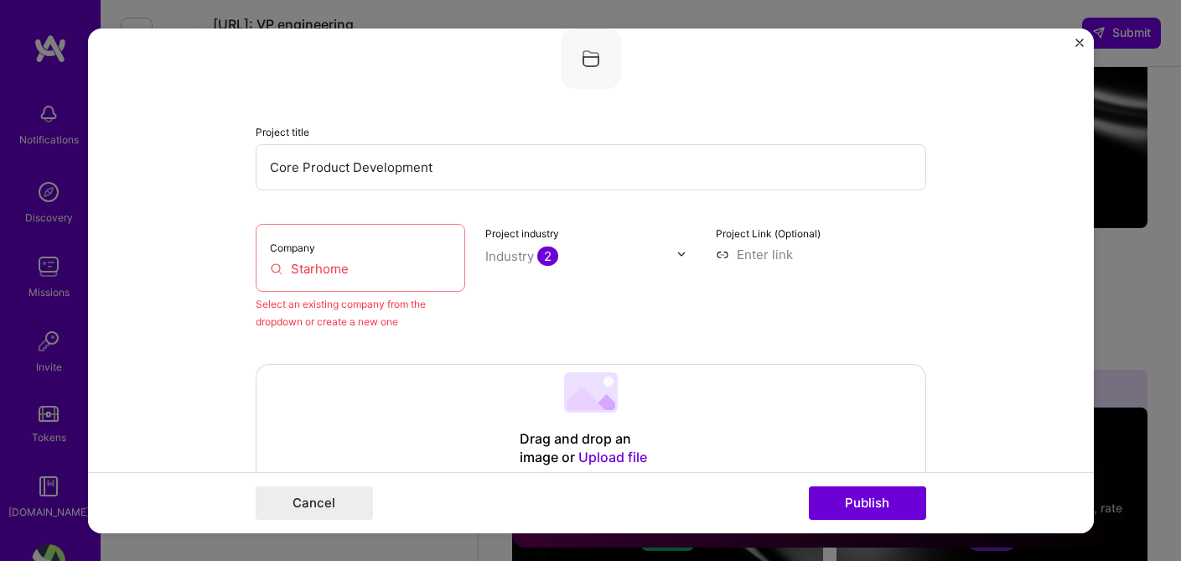
click at [374, 272] on input "Starhome" at bounding box center [361, 268] width 182 height 18
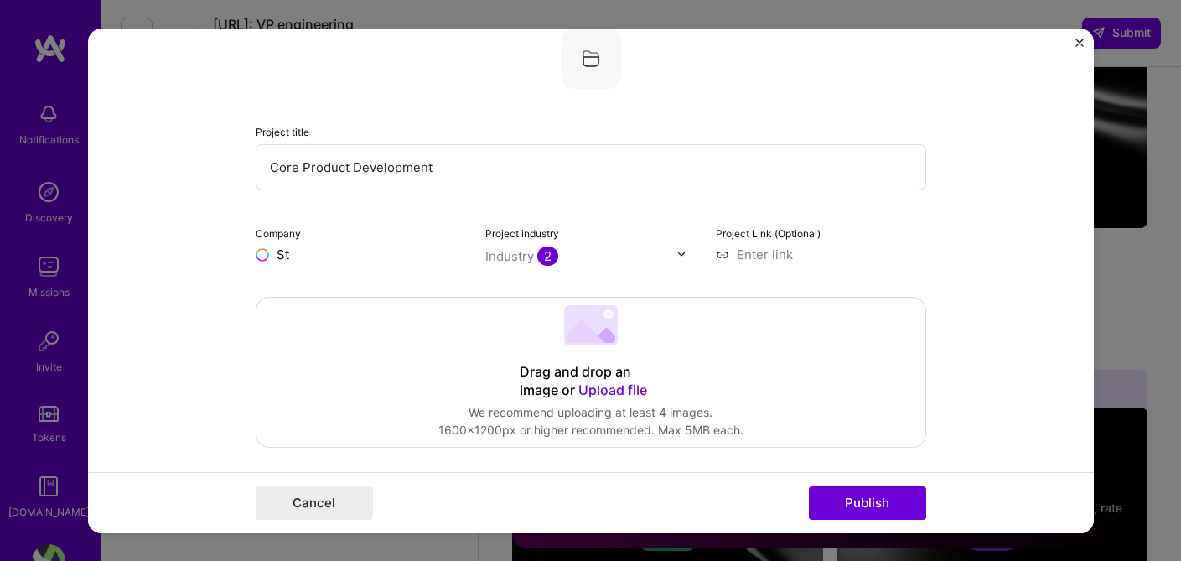
type input "S"
type input "Tomia"
click at [373, 339] on div "Tomia" at bounding box center [374, 338] width 50 height 29
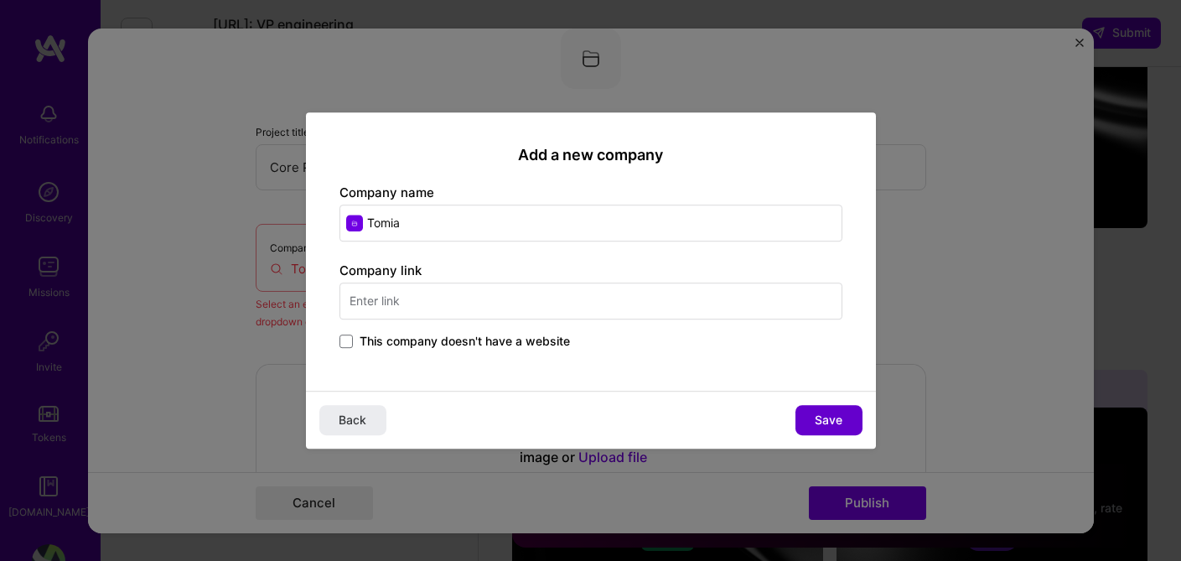
click at [831, 415] on span "Save" at bounding box center [829, 420] width 28 height 17
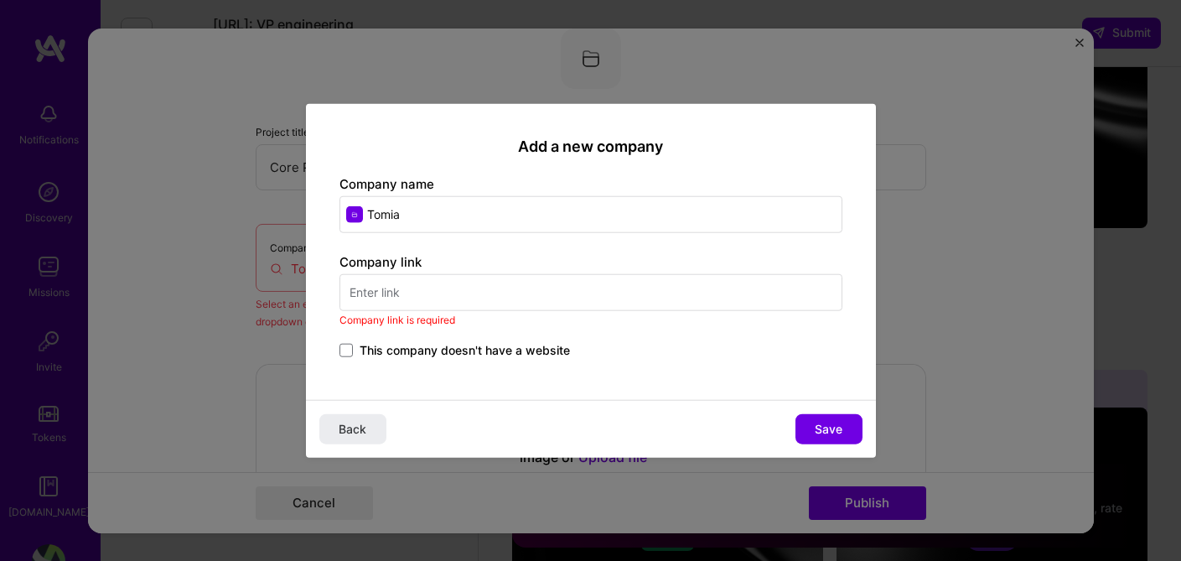
click at [416, 293] on input "text" at bounding box center [590, 292] width 503 height 37
paste input "[URL][DOMAIN_NAME]"
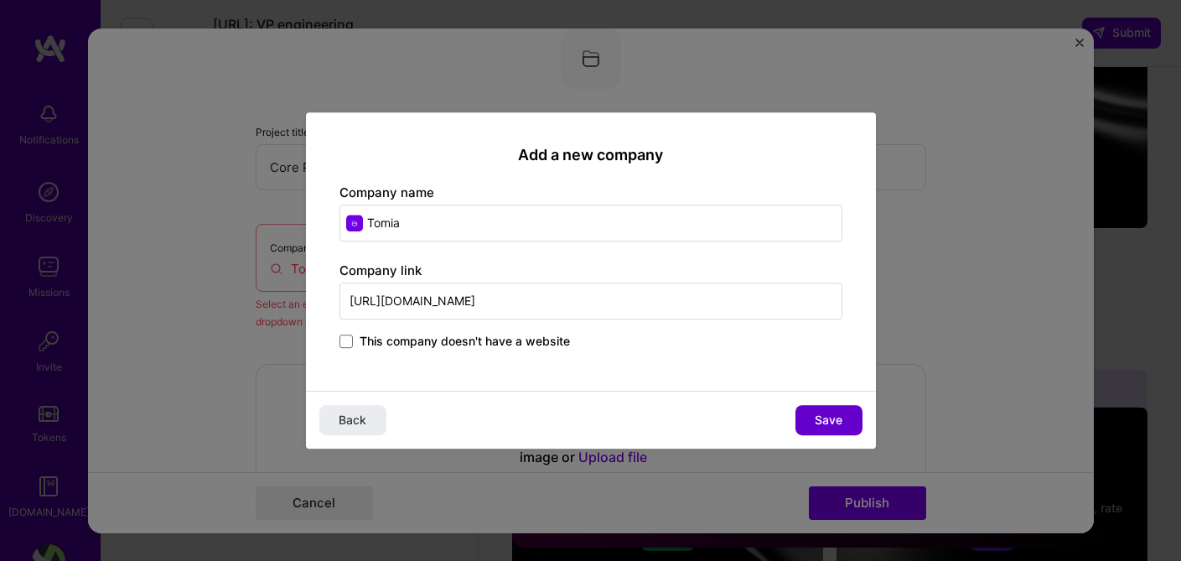
type input "[URL][DOMAIN_NAME]"
click at [846, 422] on button "Save" at bounding box center [828, 420] width 67 height 30
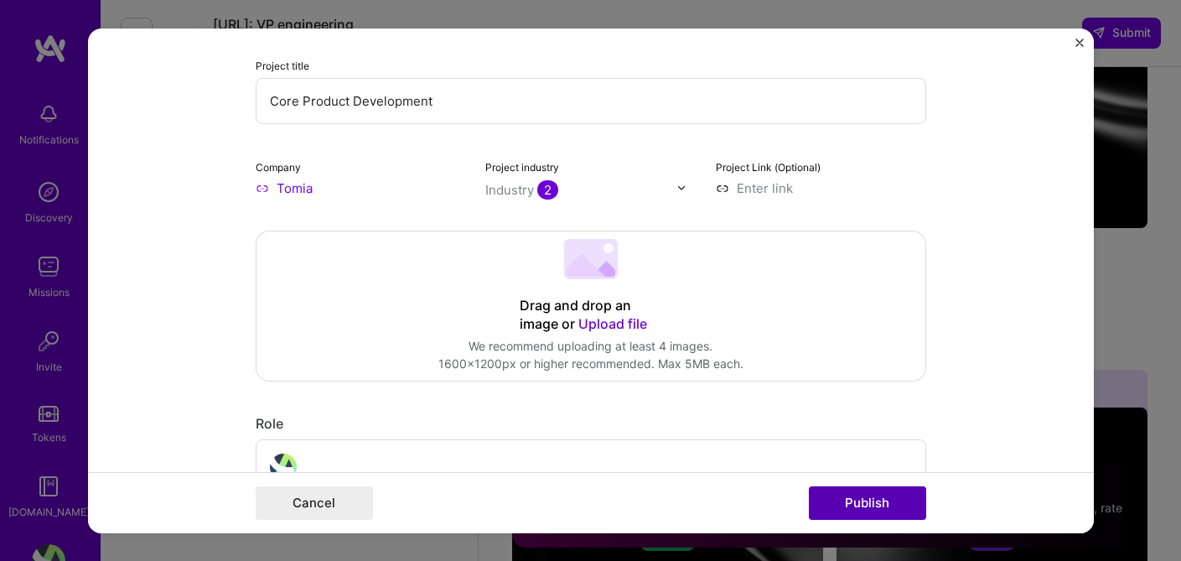
scroll to position [177, 0]
click at [865, 510] on button "Publish" at bounding box center [867, 503] width 117 height 34
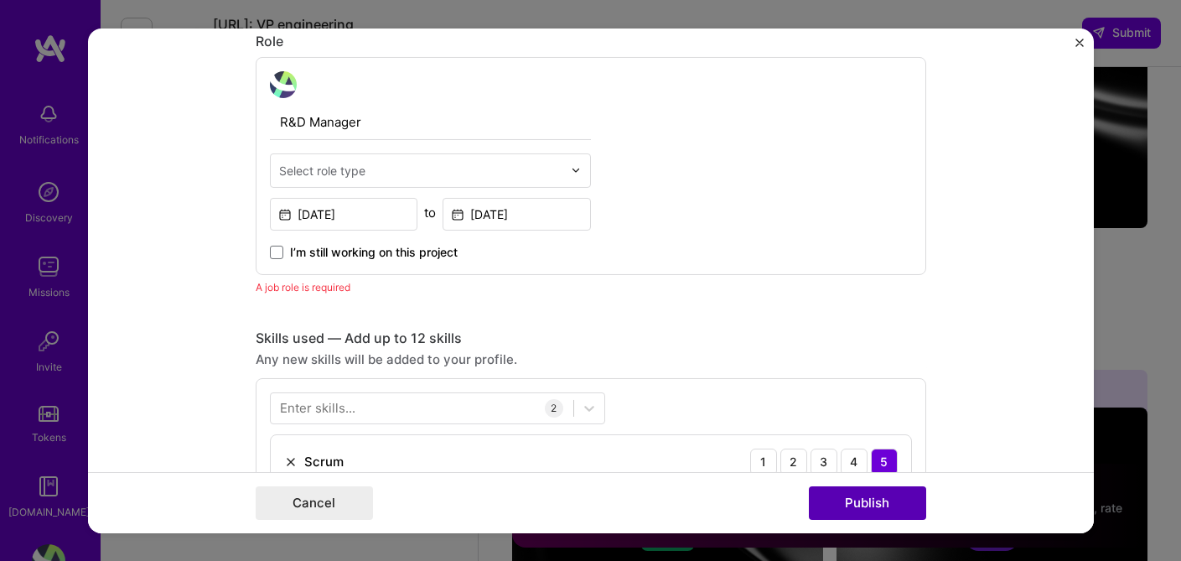
scroll to position [563, 0]
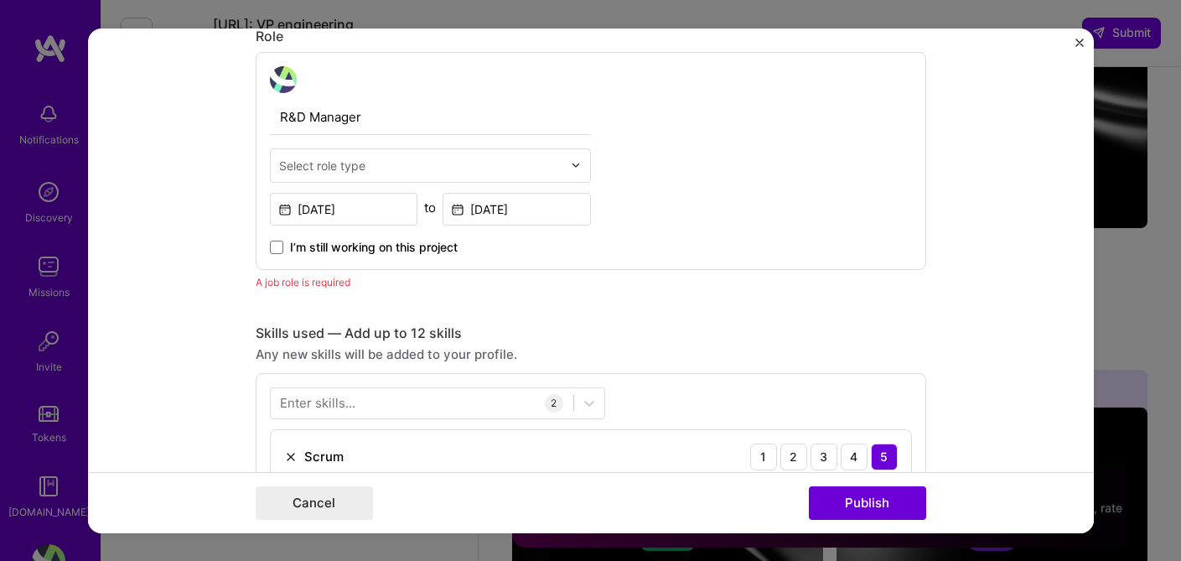
click at [348, 168] on div "Select role type" at bounding box center [322, 165] width 86 height 18
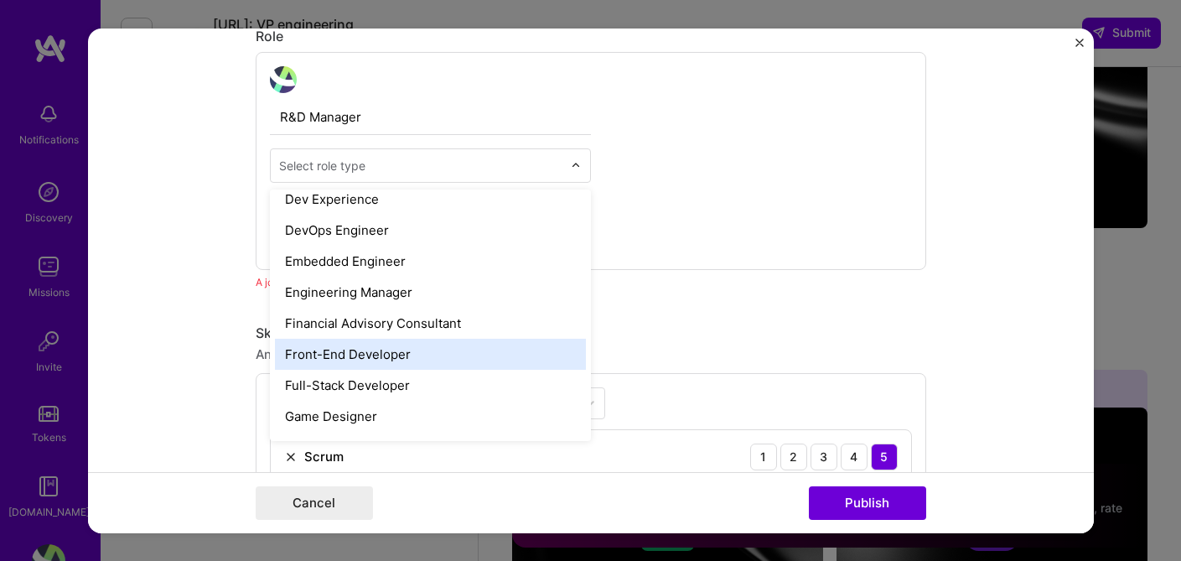
scroll to position [843, 0]
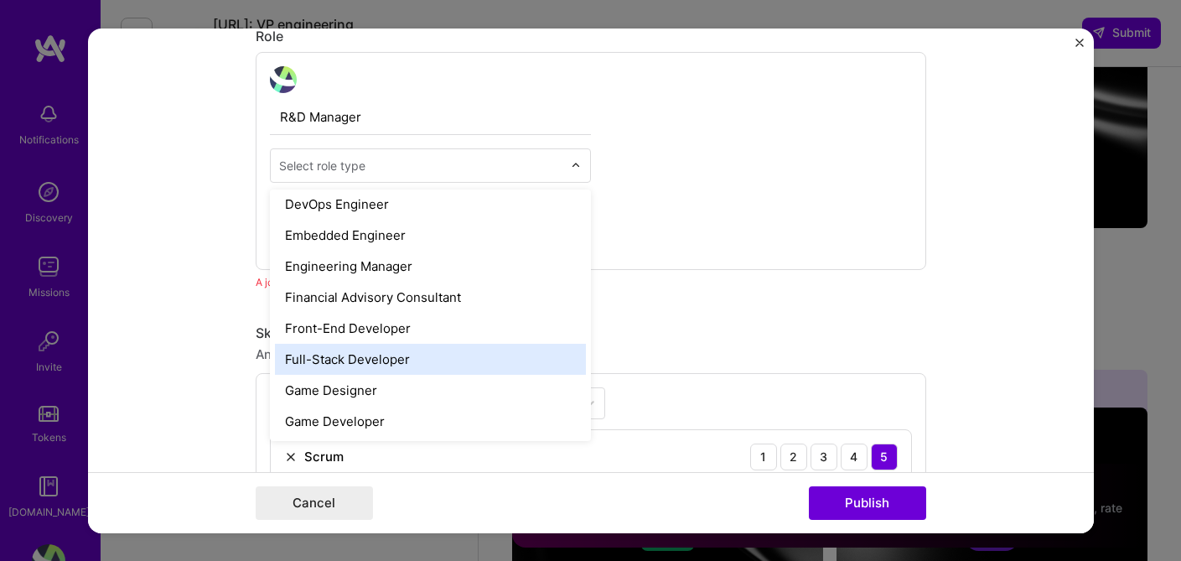
click at [369, 353] on div "Full-Stack Developer" at bounding box center [430, 358] width 311 height 31
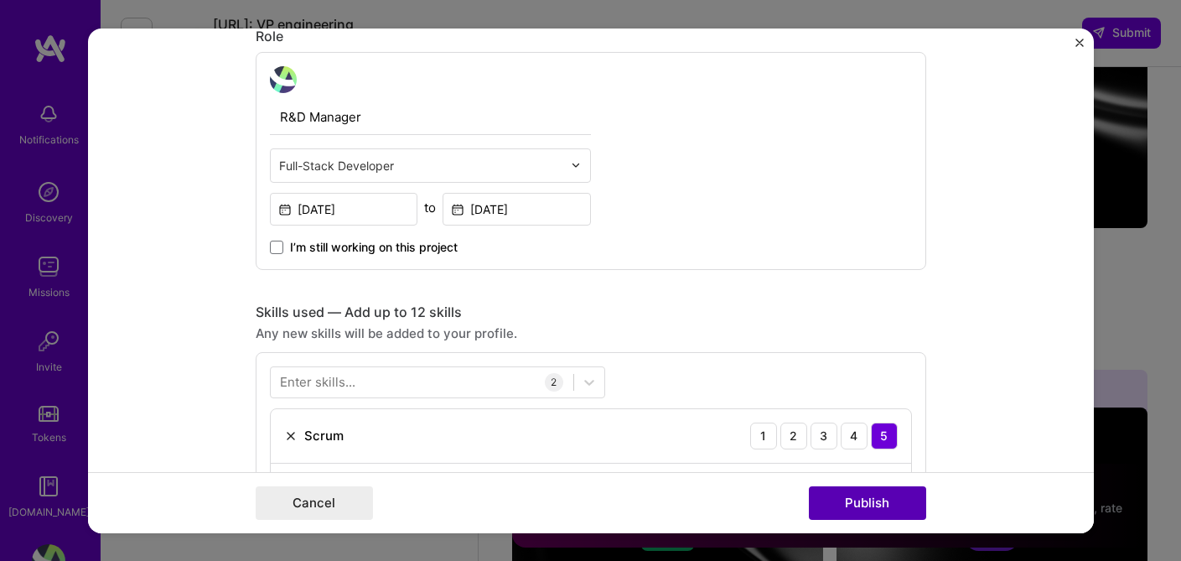
click at [843, 497] on button "Publish" at bounding box center [867, 503] width 117 height 34
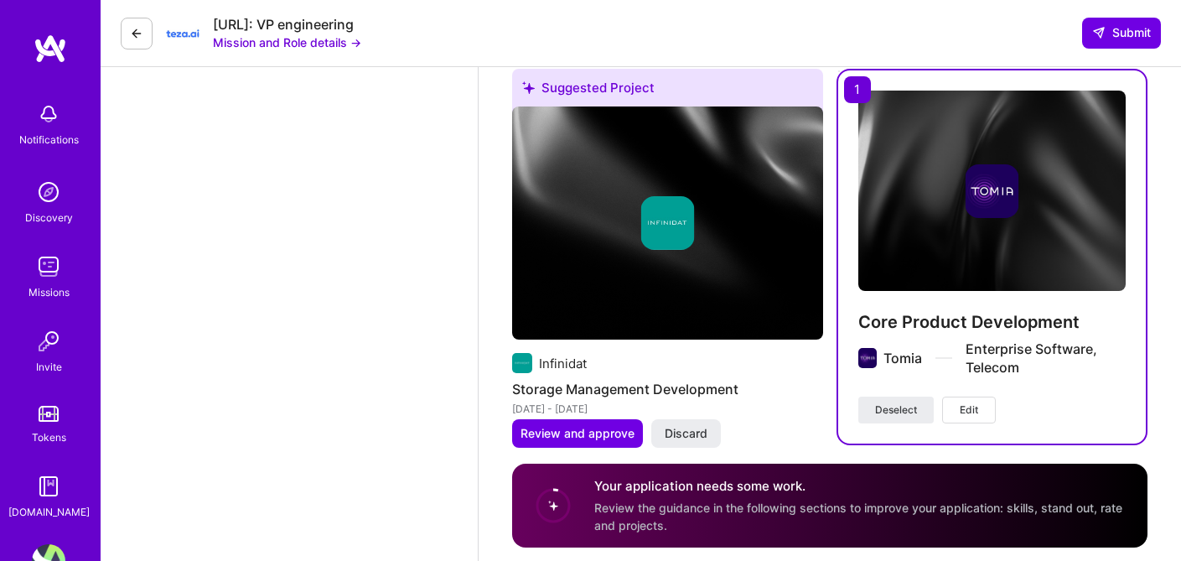
scroll to position [2699, 0]
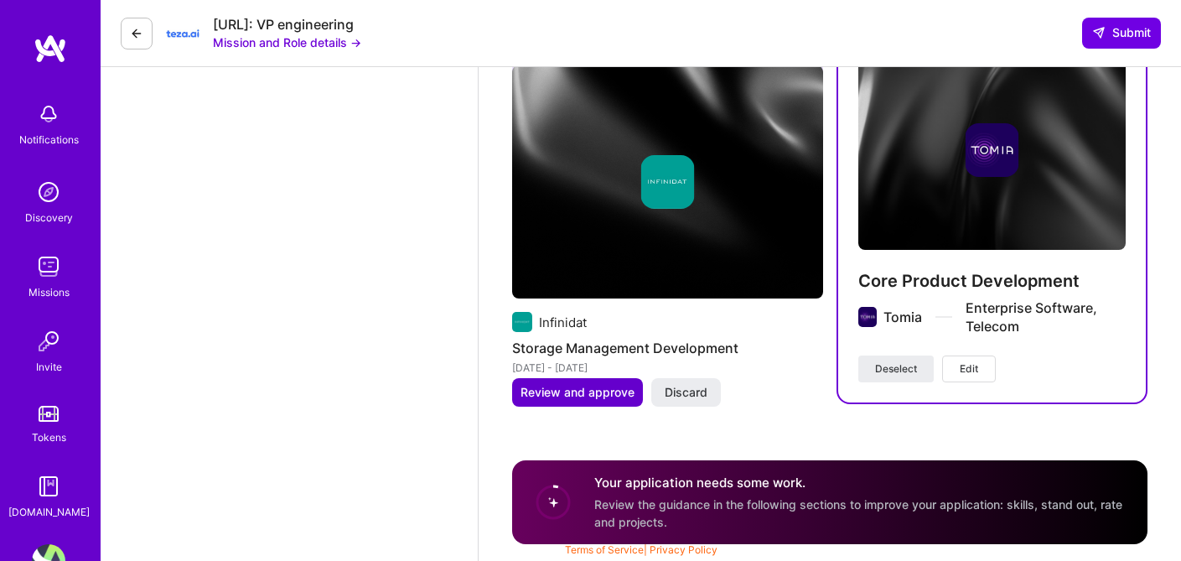
click at [592, 391] on span "Review and approve" at bounding box center [577, 392] width 114 height 17
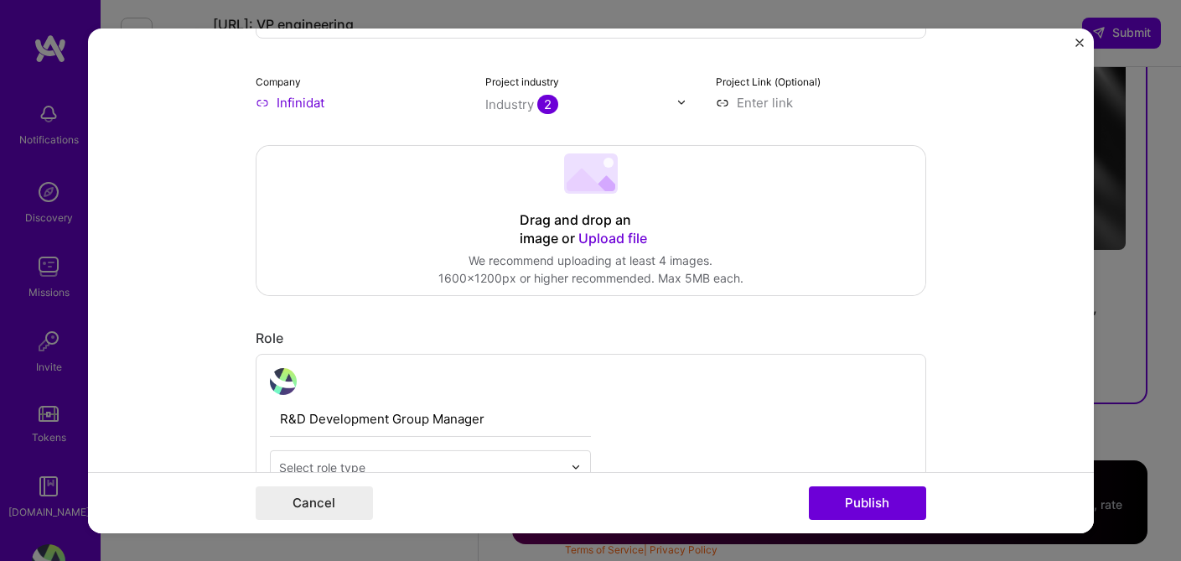
scroll to position [298, 0]
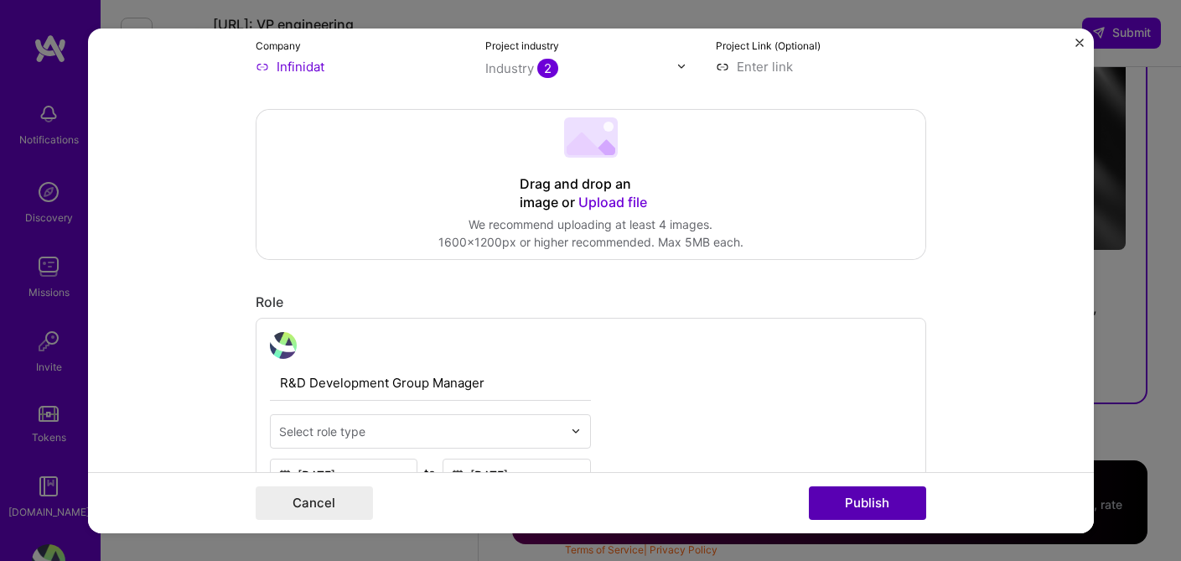
click at [828, 505] on button "Publish" at bounding box center [867, 503] width 117 height 34
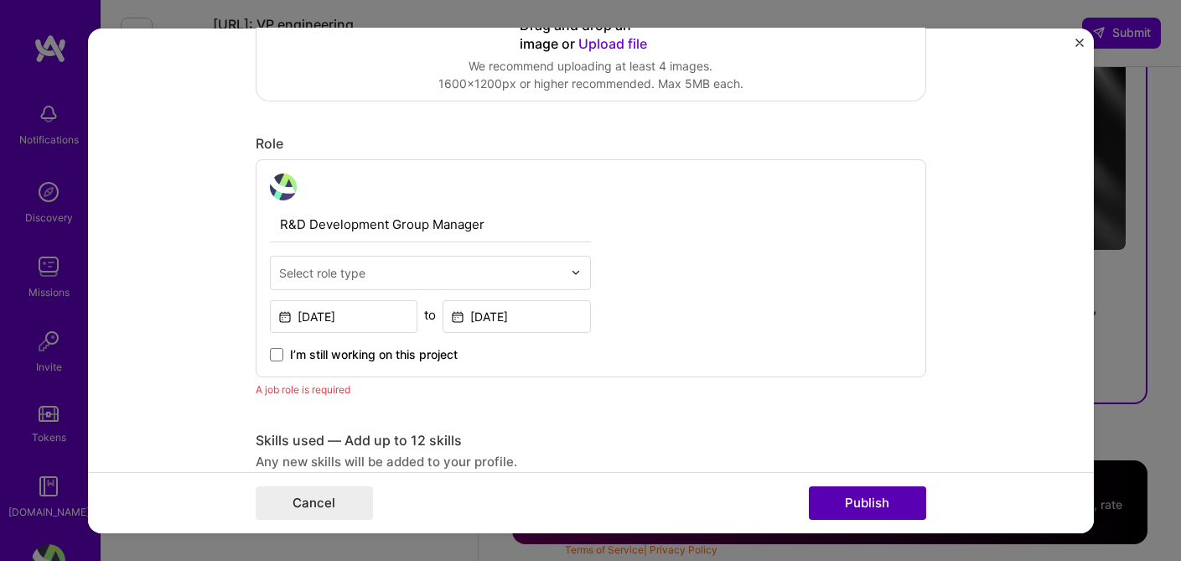
scroll to position [563, 0]
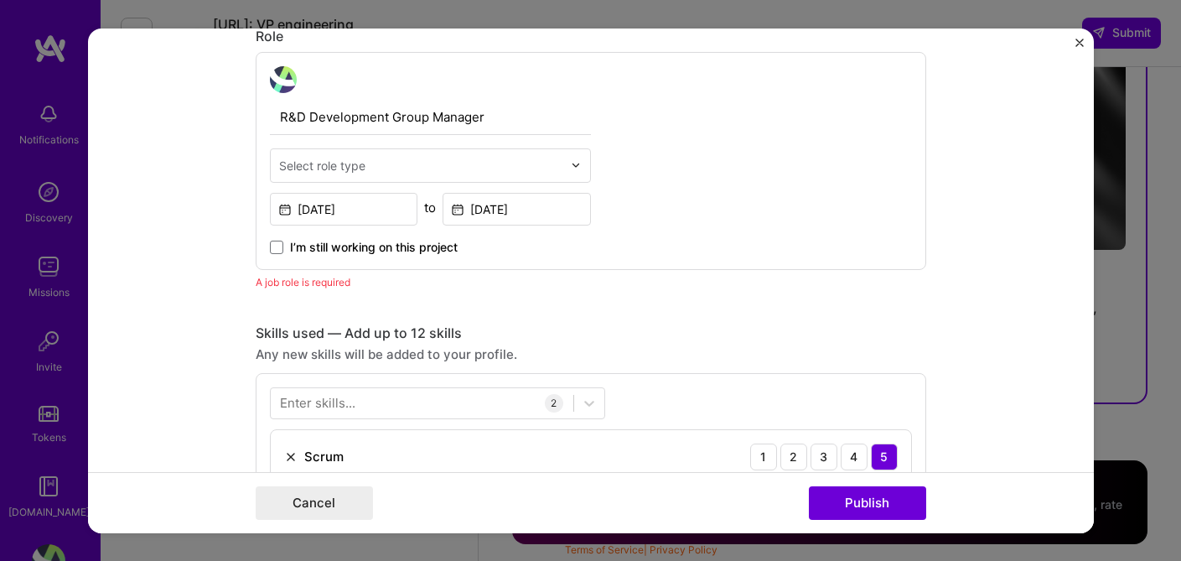
click at [286, 253] on label "I’m still working on this project" at bounding box center [364, 246] width 188 height 17
click at [0, 0] on input "I’m still working on this project" at bounding box center [0, 0] width 0 height 0
click at [279, 253] on span at bounding box center [276, 246] width 13 height 13
click at [0, 0] on input "I’m still working on this project" at bounding box center [0, 0] width 0 height 0
click at [469, 219] on input at bounding box center [517, 208] width 148 height 33
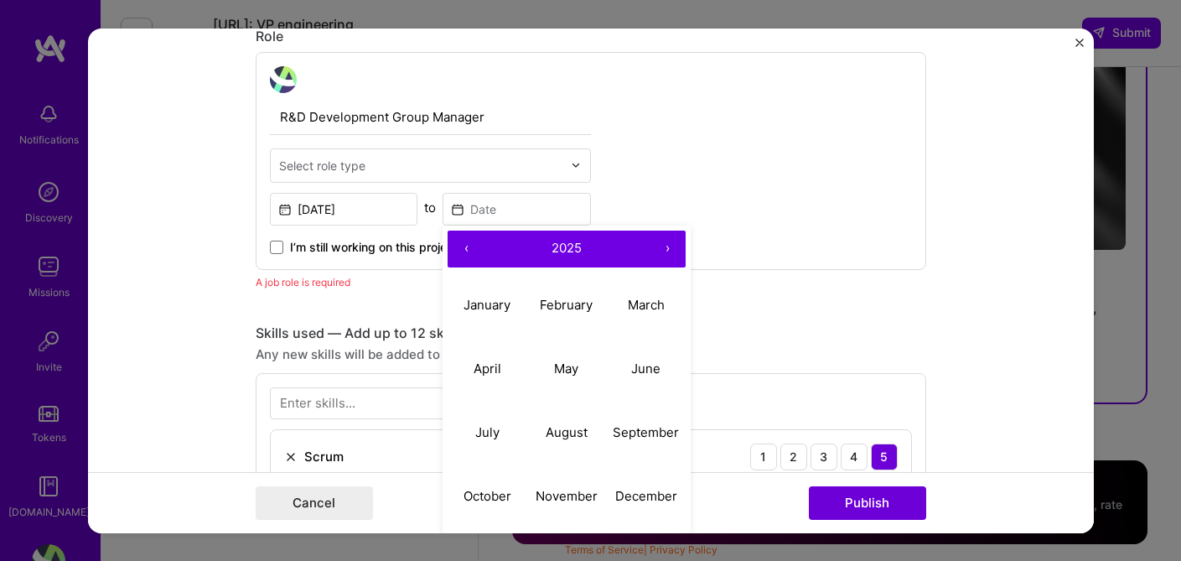
click at [468, 251] on button "‹" at bounding box center [466, 248] width 37 height 37
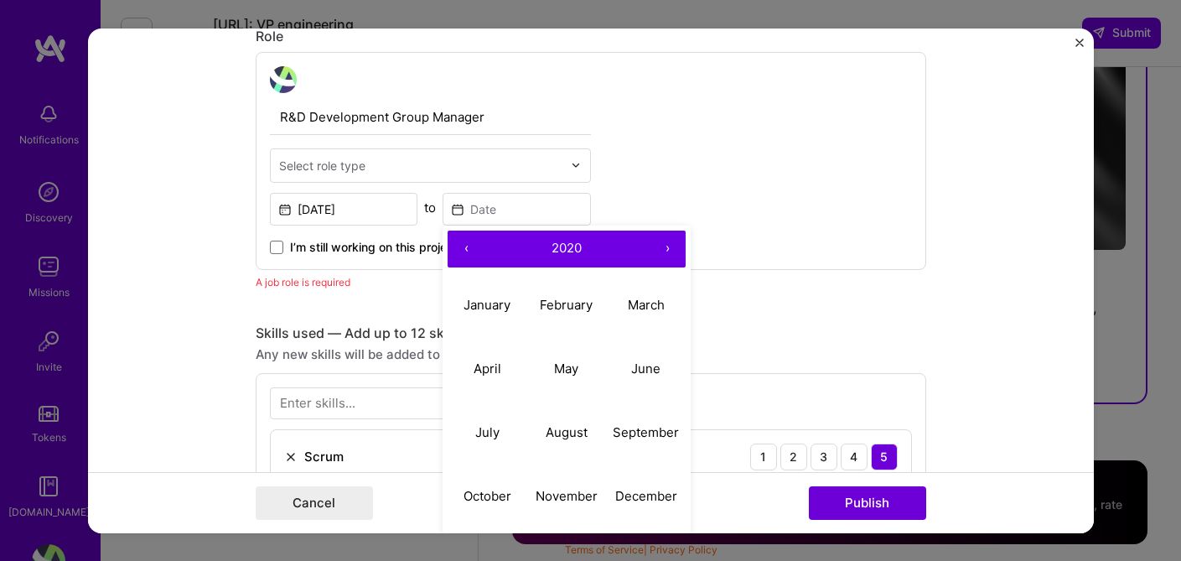
click at [468, 251] on button "‹" at bounding box center [466, 248] width 37 height 37
click at [633, 311] on abbr "March" at bounding box center [646, 305] width 37 height 16
type input "[DATE]"
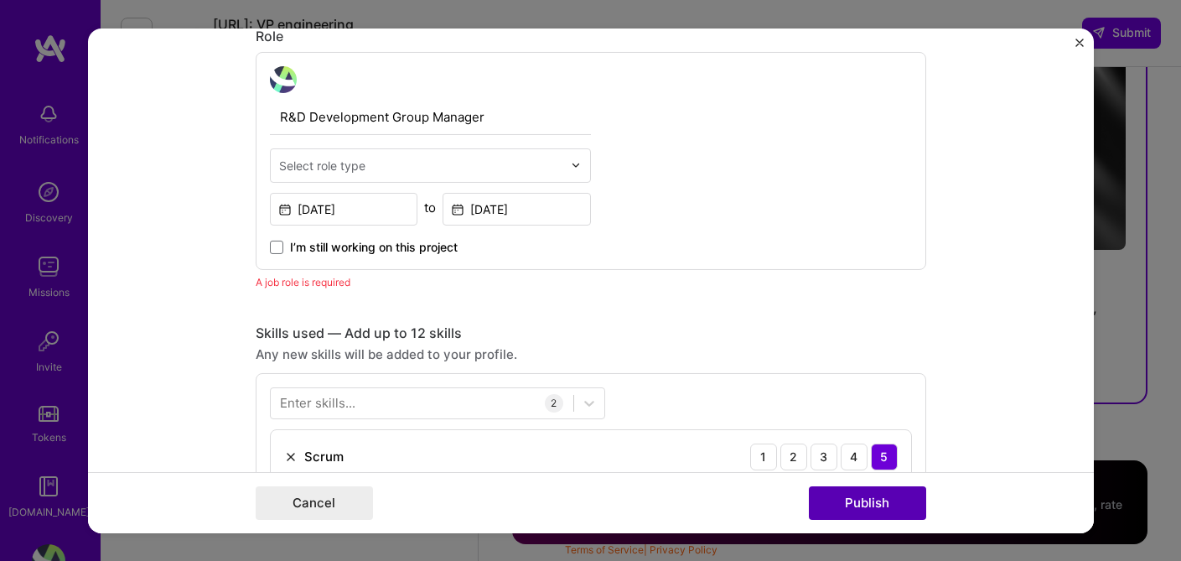
click at [823, 497] on button "Publish" at bounding box center [867, 503] width 117 height 34
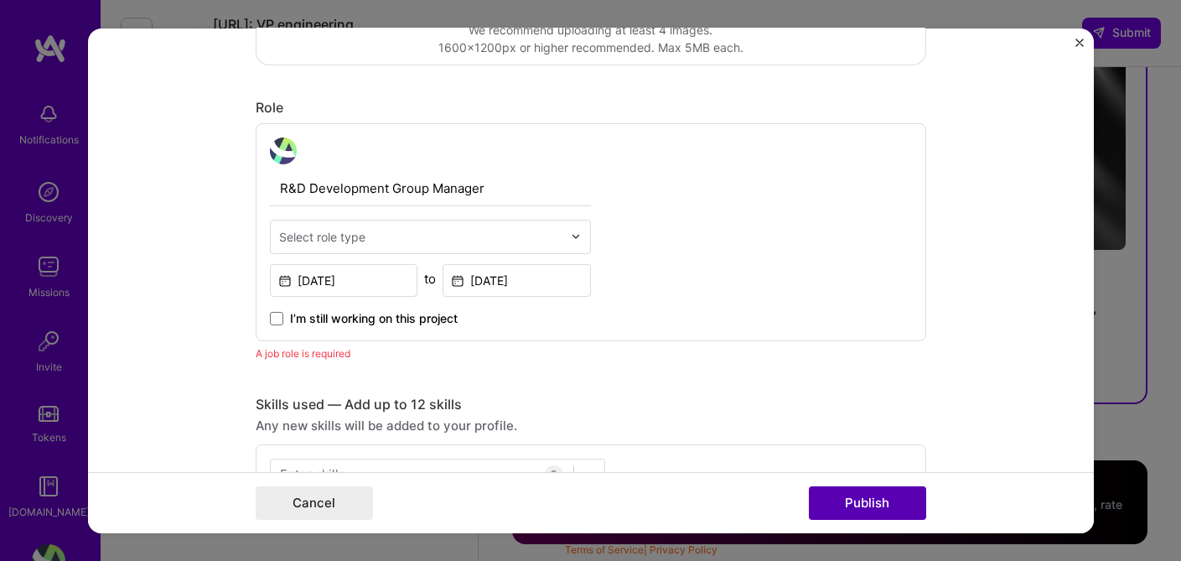
scroll to position [495, 0]
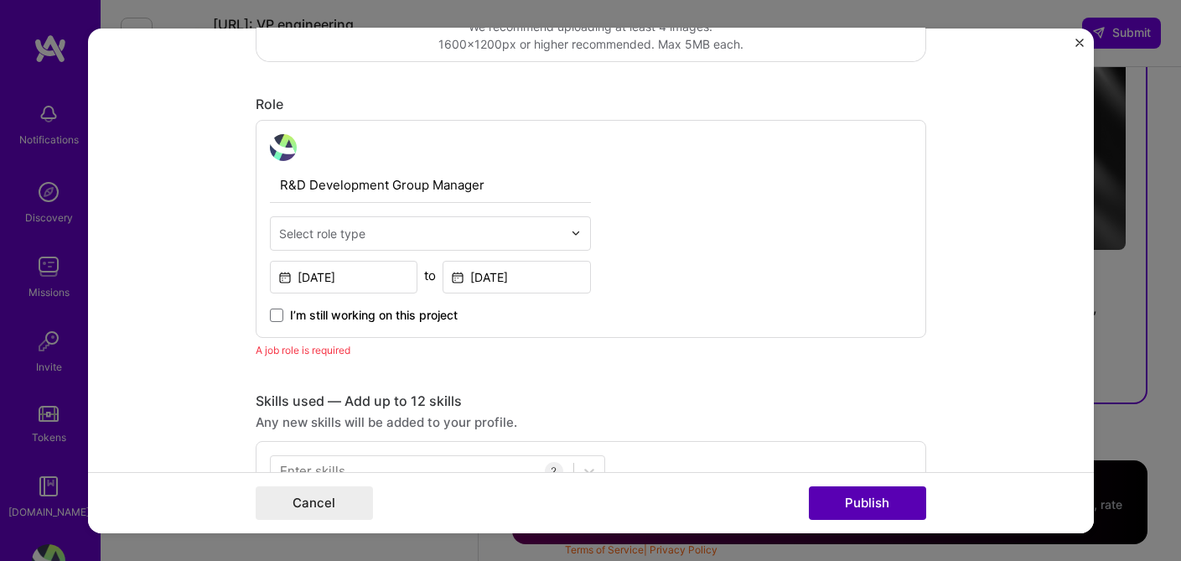
click at [849, 499] on button "Publish" at bounding box center [867, 503] width 117 height 34
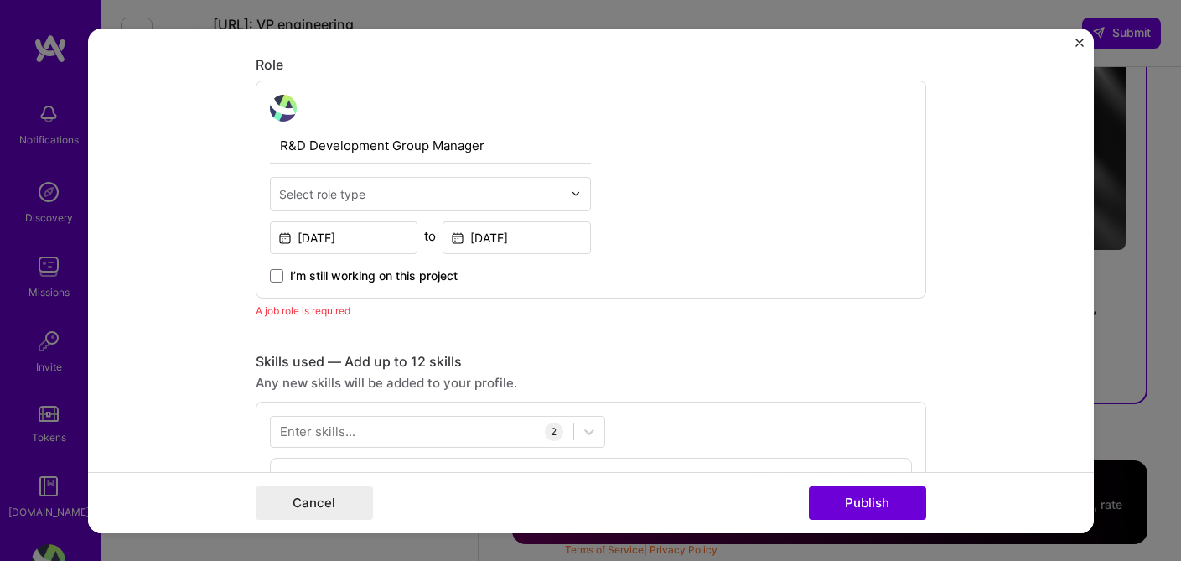
scroll to position [563, 0]
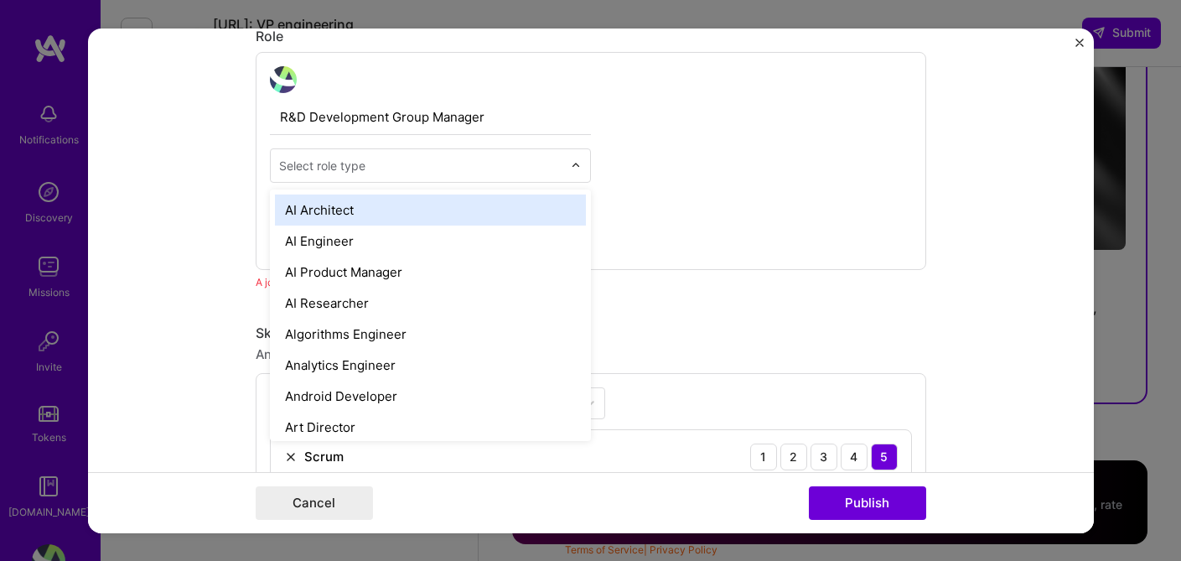
click at [391, 169] on input "text" at bounding box center [420, 165] width 283 height 18
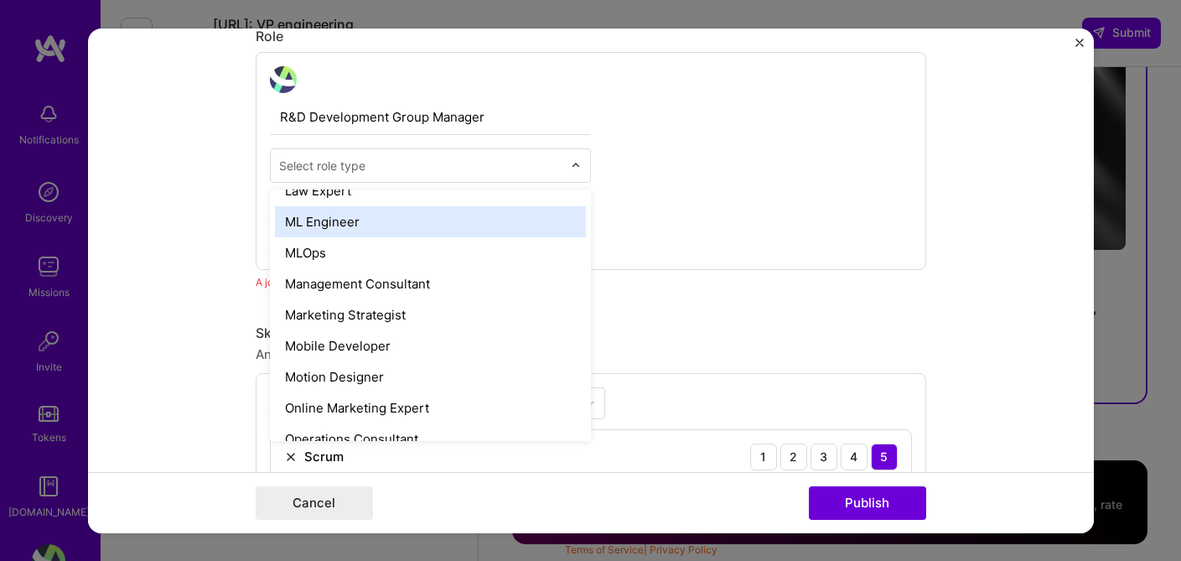
scroll to position [1278, 0]
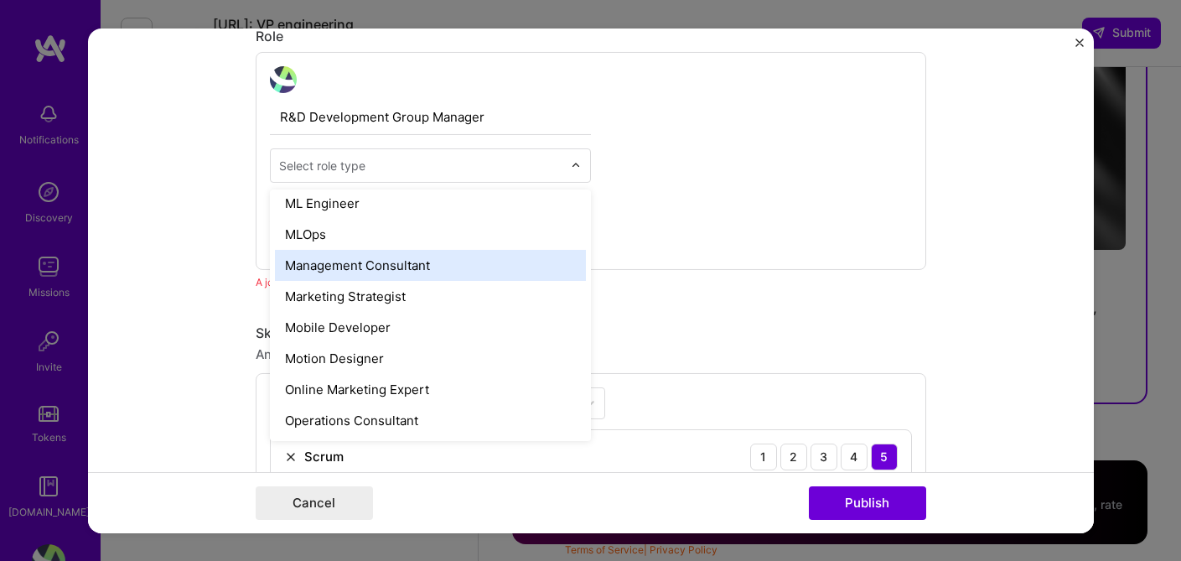
click at [338, 272] on div "Management Consultant" at bounding box center [430, 264] width 311 height 31
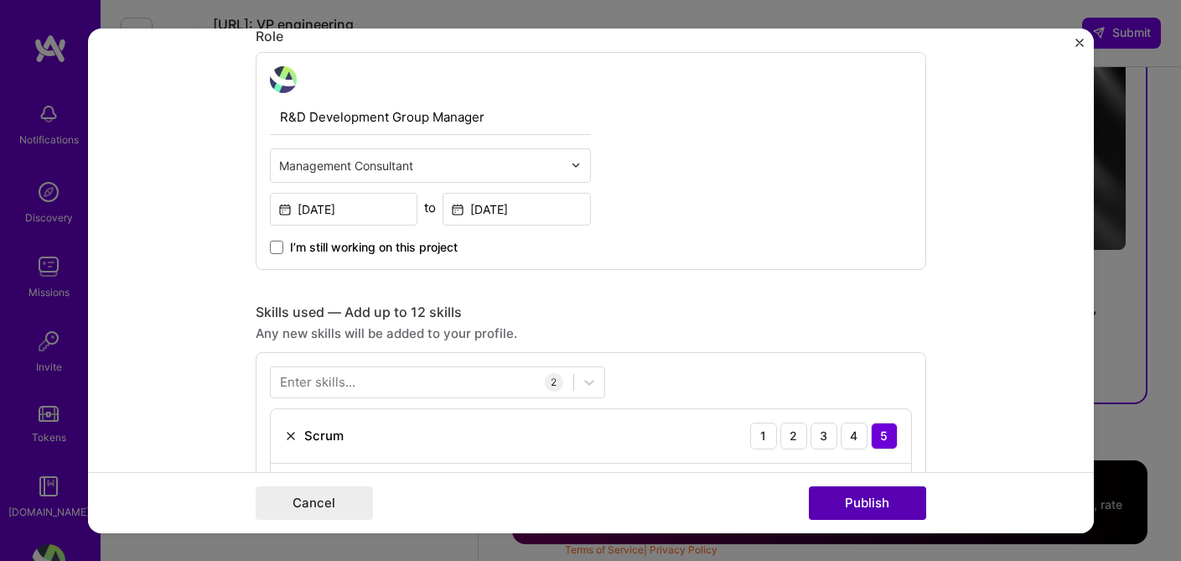
click at [833, 515] on button "Publish" at bounding box center [867, 503] width 117 height 34
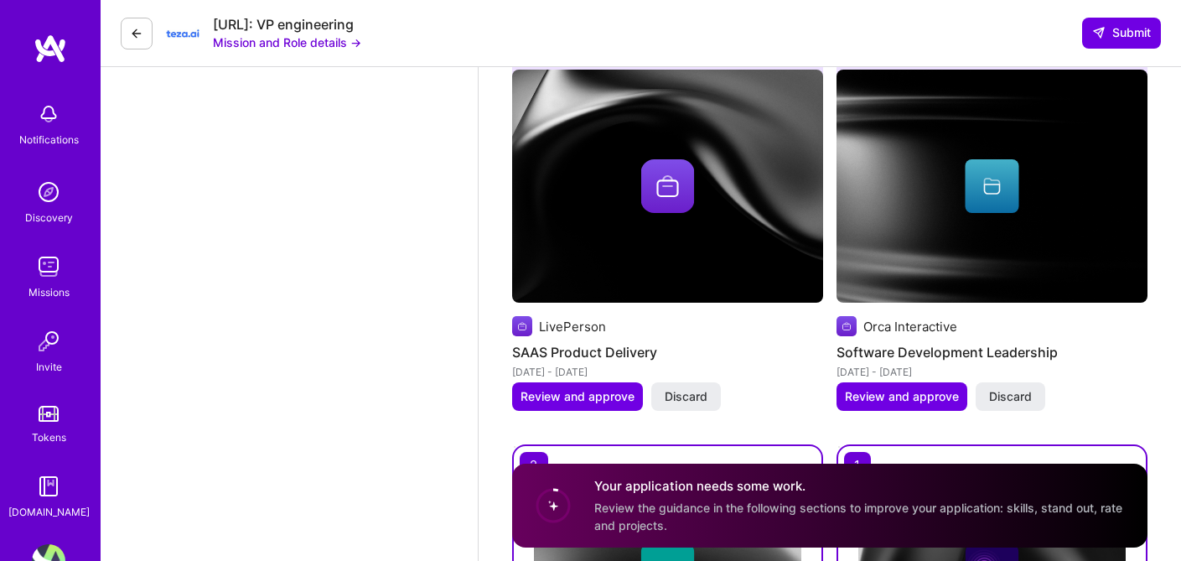
scroll to position [2262, 0]
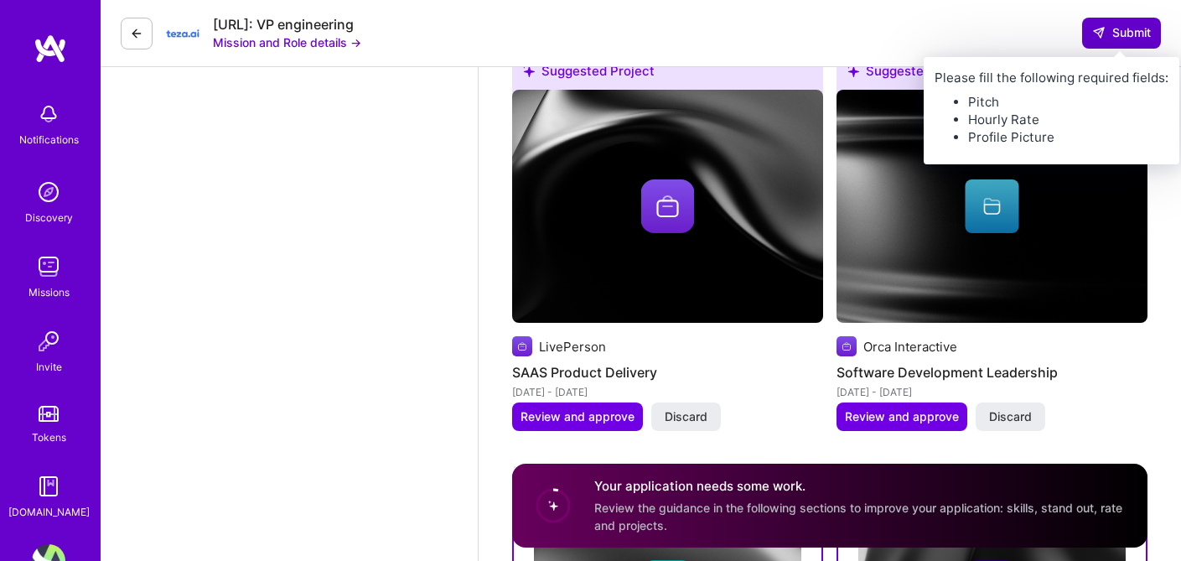
click at [1123, 29] on span "Submit" at bounding box center [1121, 32] width 59 height 17
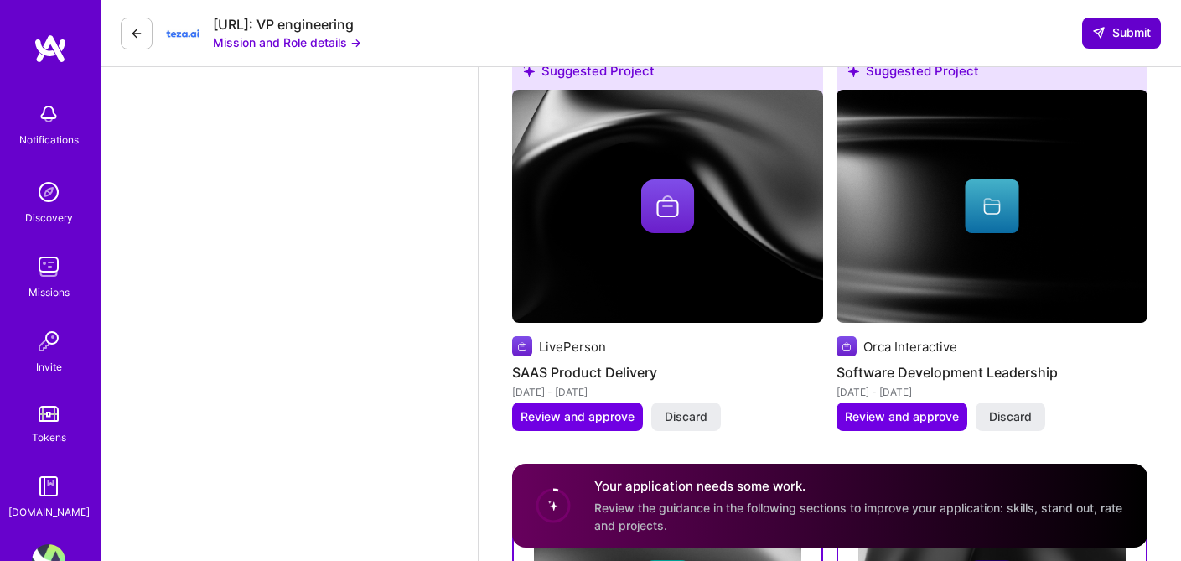
click at [1123, 29] on span "Submit" at bounding box center [1121, 32] width 59 height 17
click at [1122, 37] on span "Submit" at bounding box center [1121, 32] width 59 height 17
